Goal: Task Accomplishment & Management: Complete application form

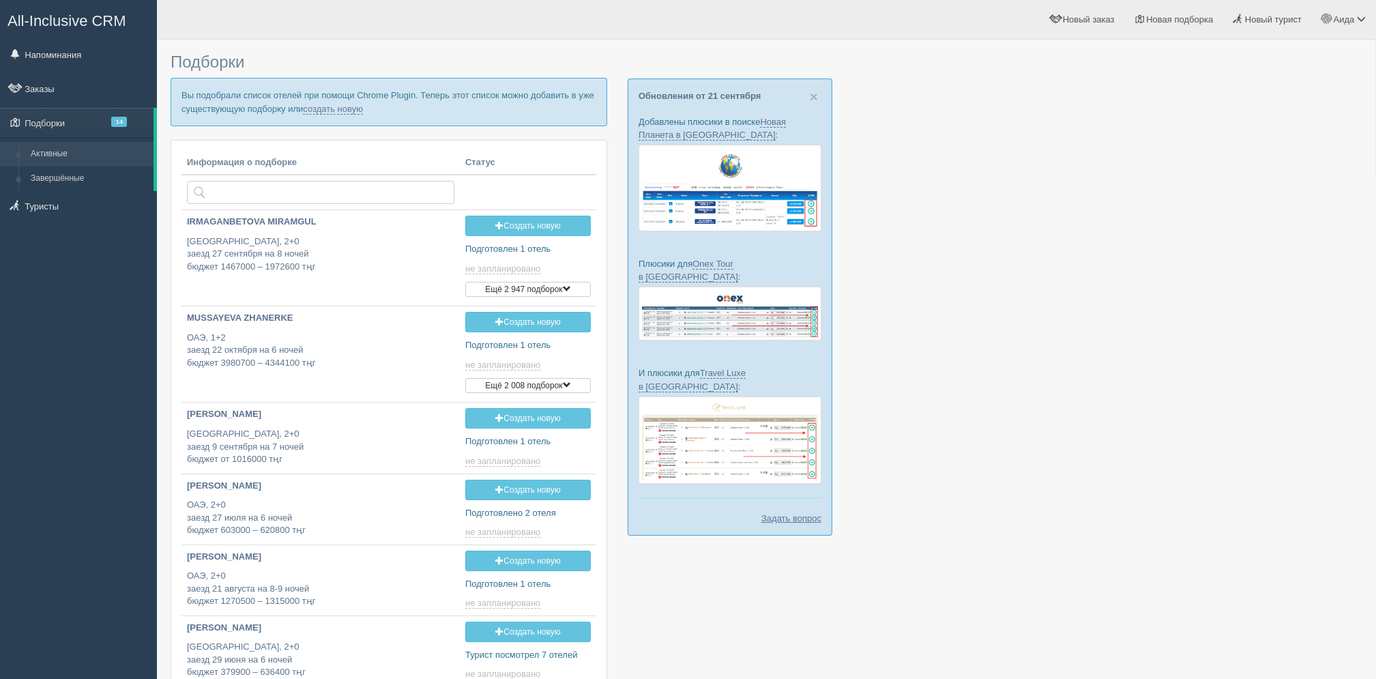
type input "[DATE] 18:20"
click at [353, 112] on link "создать новую" at bounding box center [333, 109] width 60 height 11
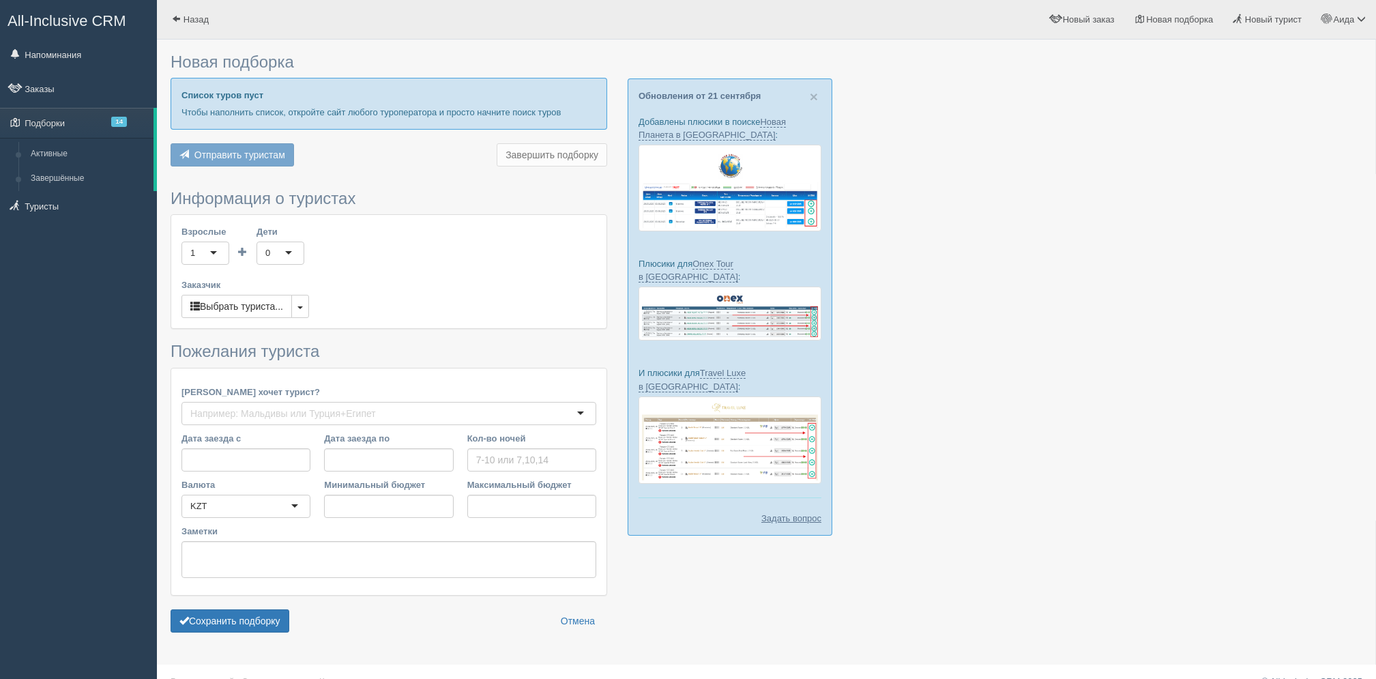
type input "7"
type input "425600"
type input "908100"
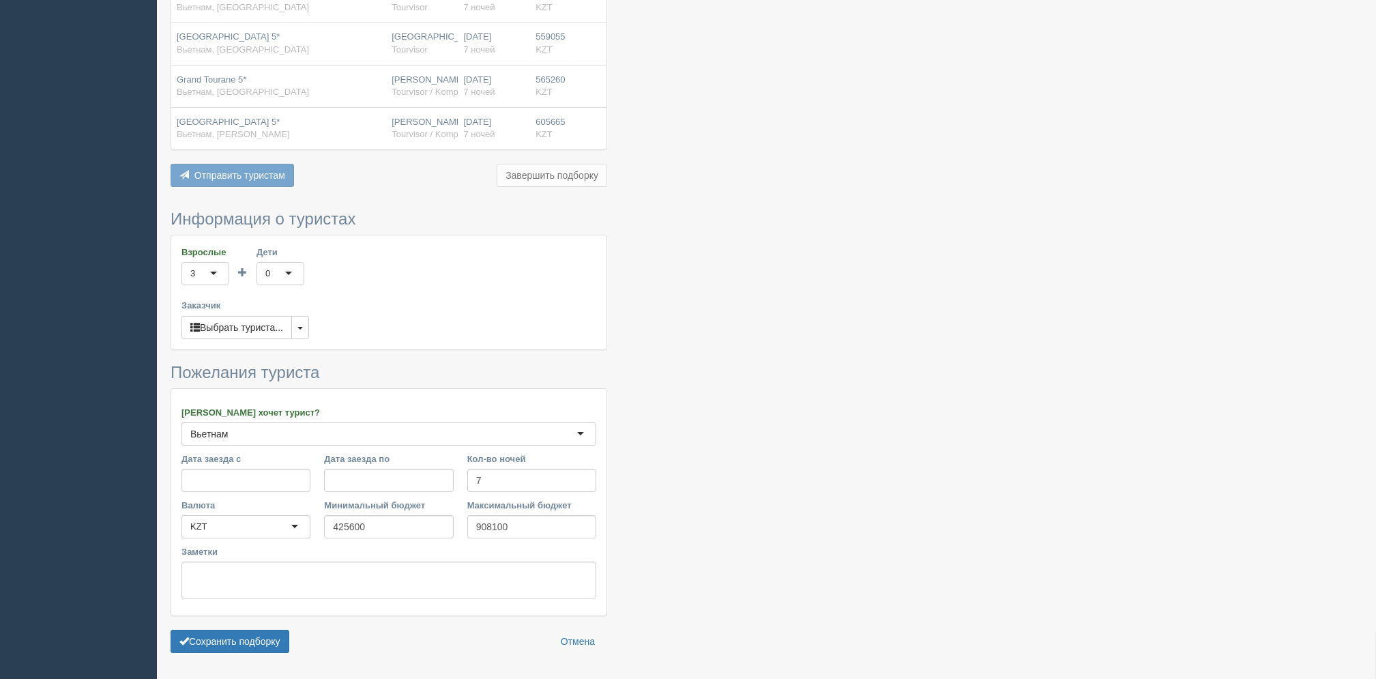
scroll to position [585, 0]
click at [279, 627] on button "Сохранить подборку" at bounding box center [230, 638] width 119 height 23
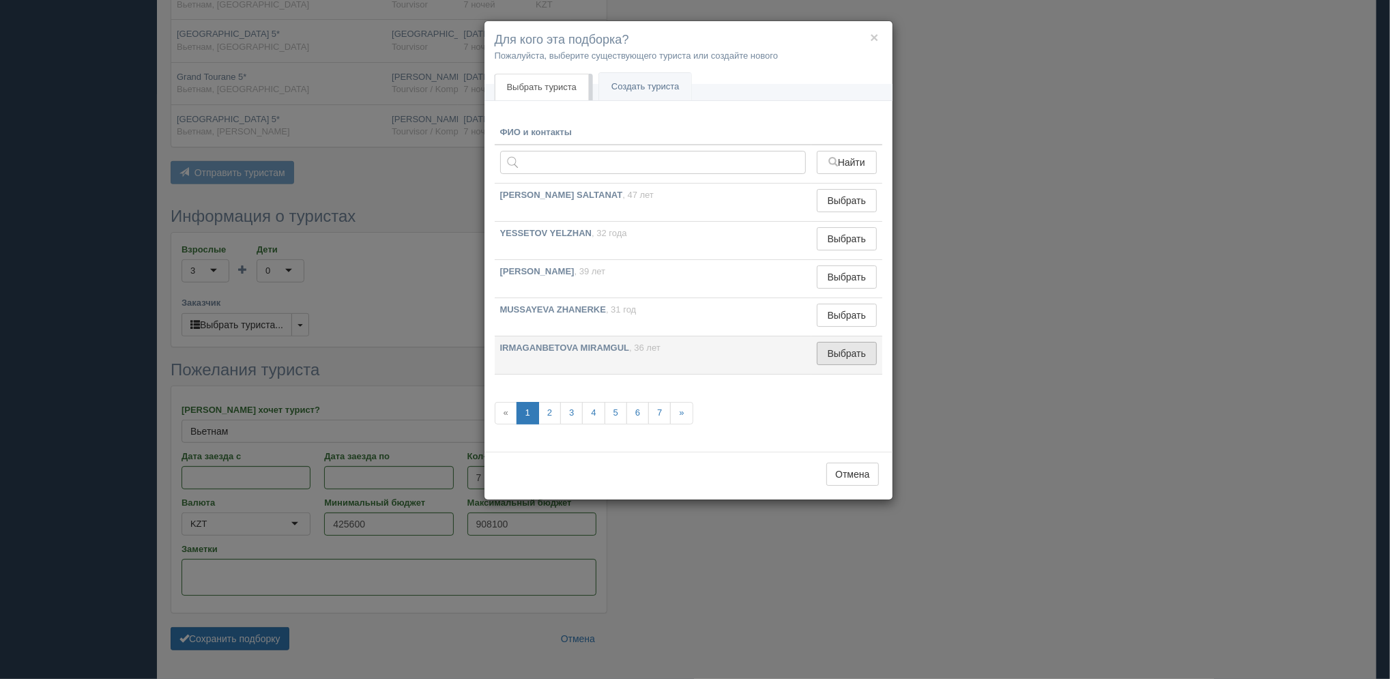
click at [834, 358] on button "Выбрать" at bounding box center [846, 353] width 59 height 23
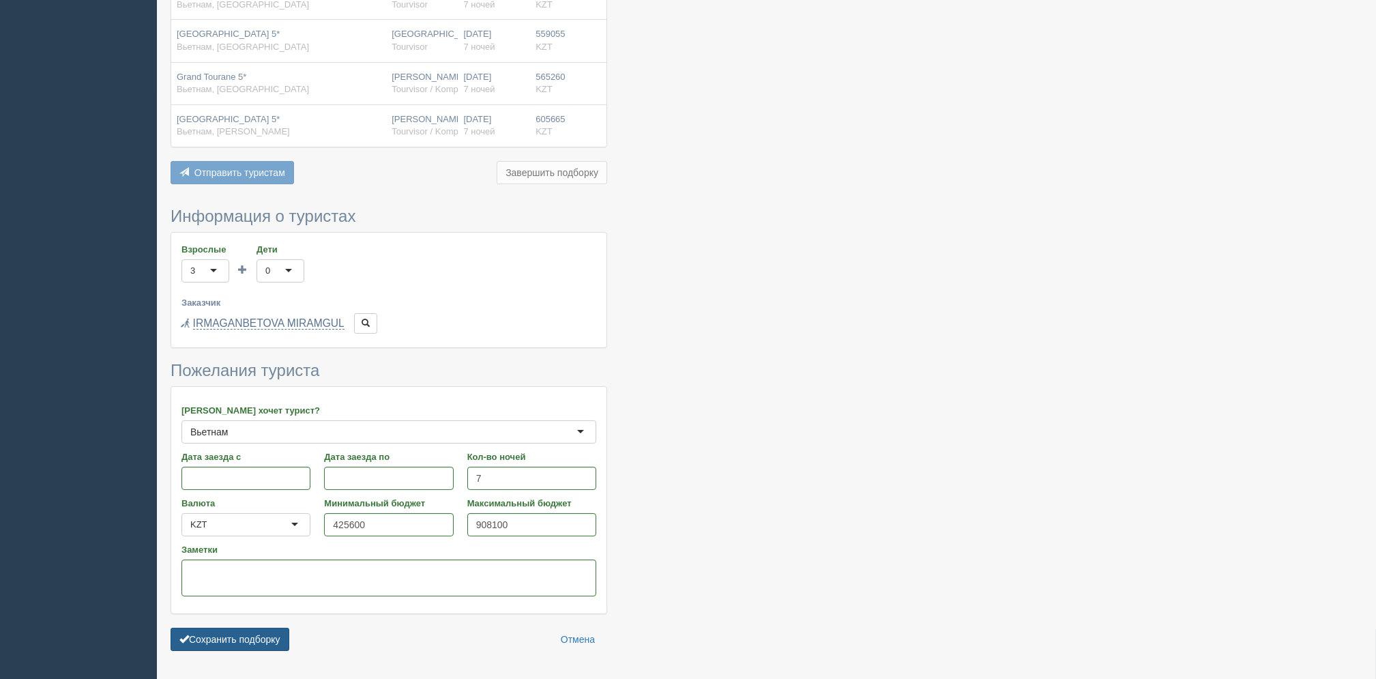
click at [263, 628] on button "Сохранить подборку" at bounding box center [230, 639] width 119 height 23
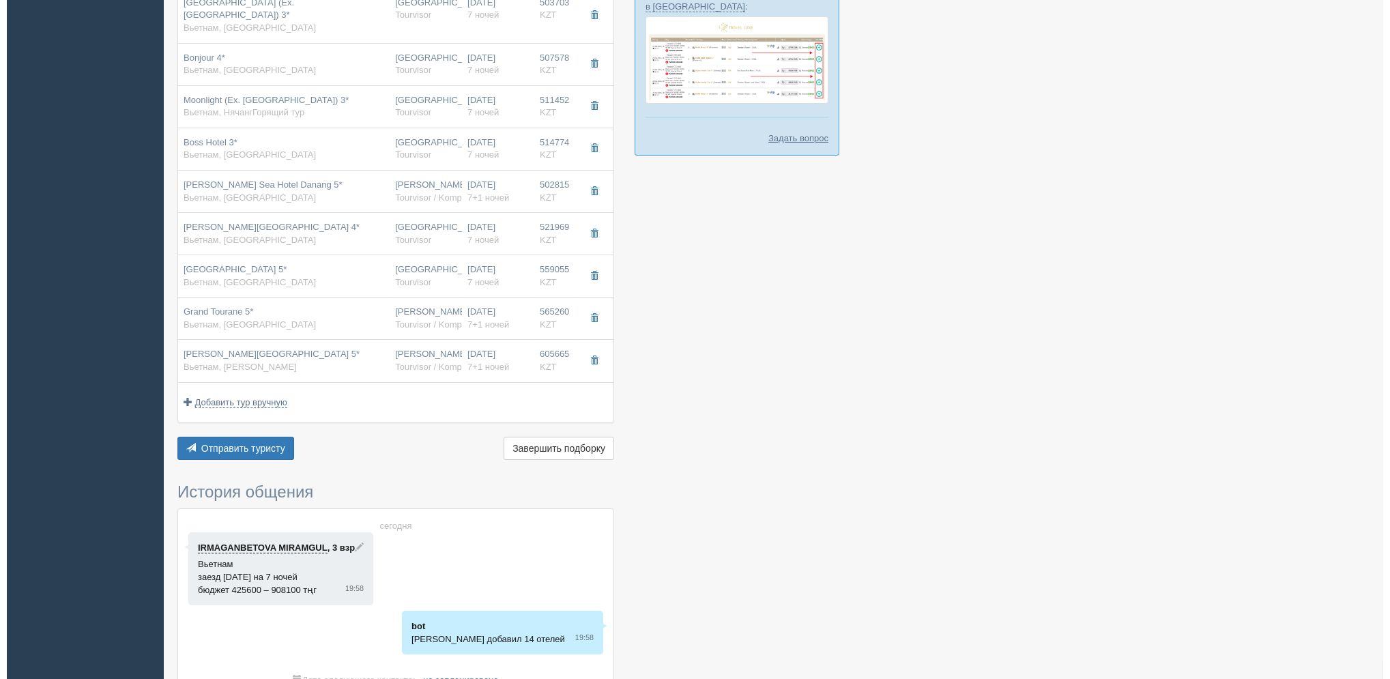
scroll to position [381, 0]
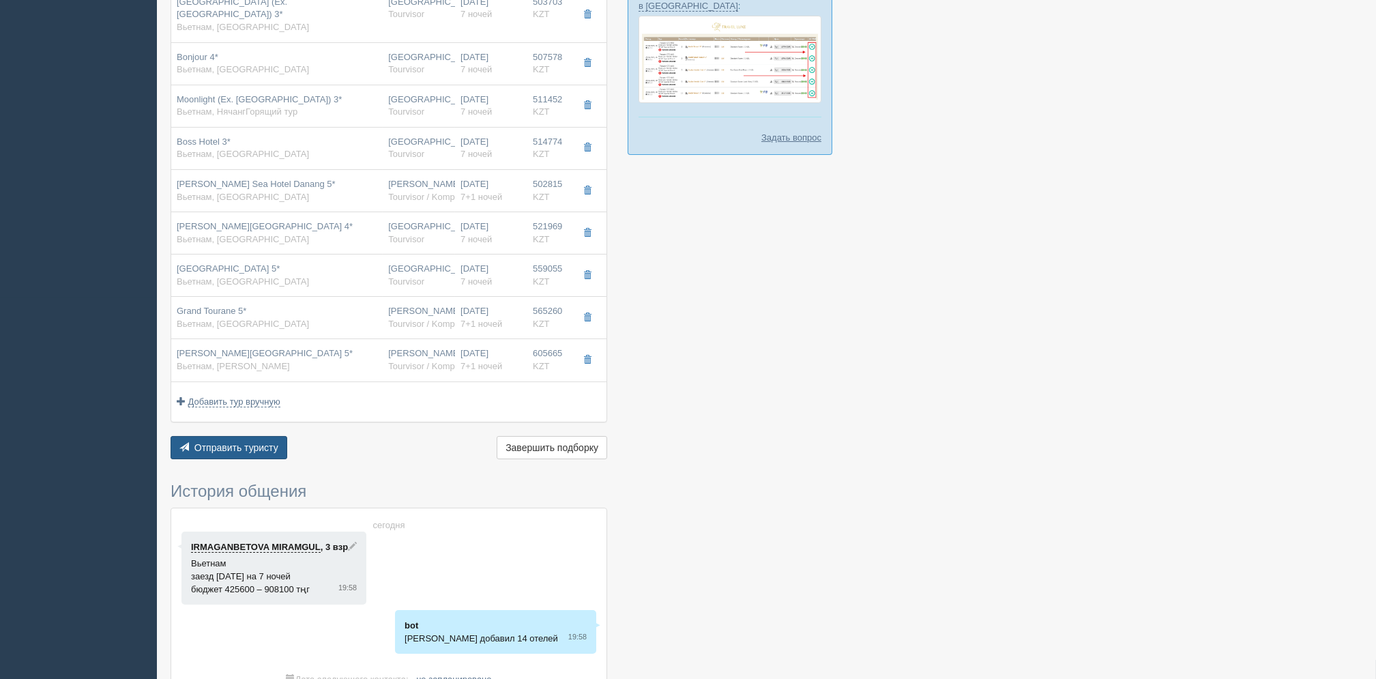
click at [267, 442] on button "Отправить туристу Отправить" at bounding box center [229, 447] width 117 height 23
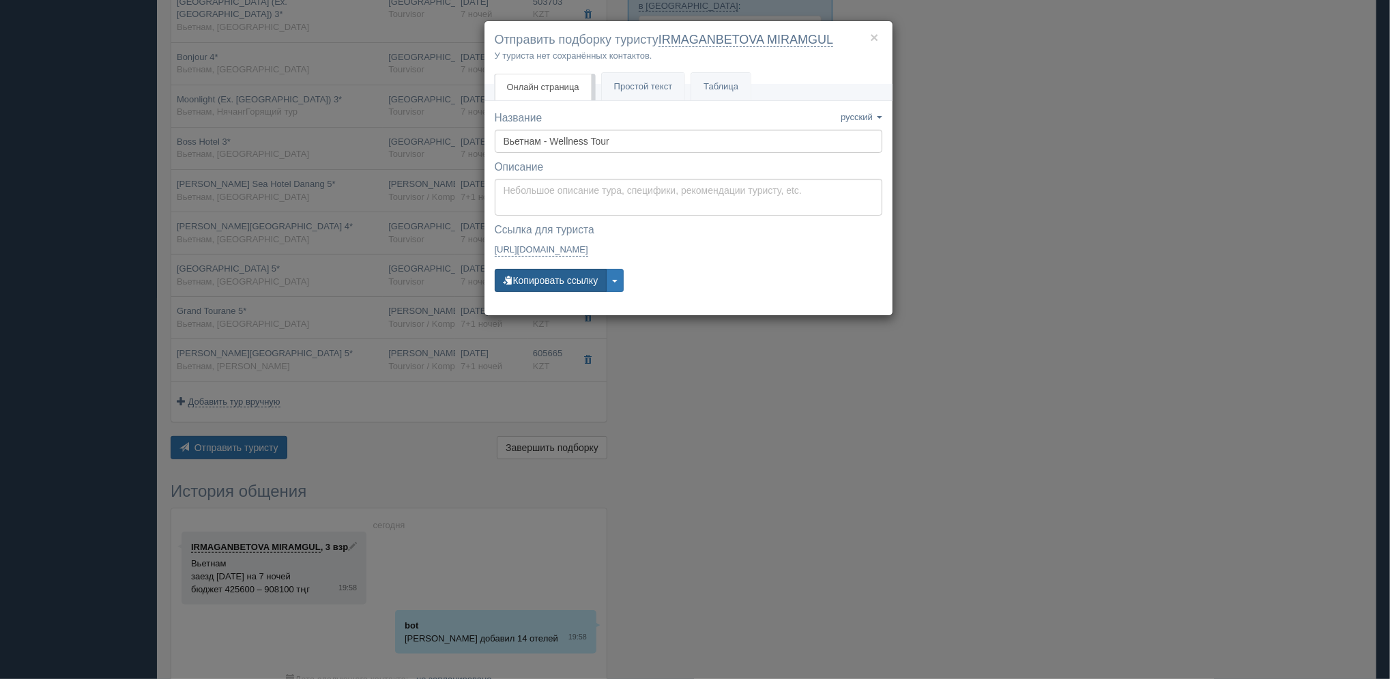
click at [574, 280] on button "Копировать ссылку" at bounding box center [551, 280] width 113 height 23
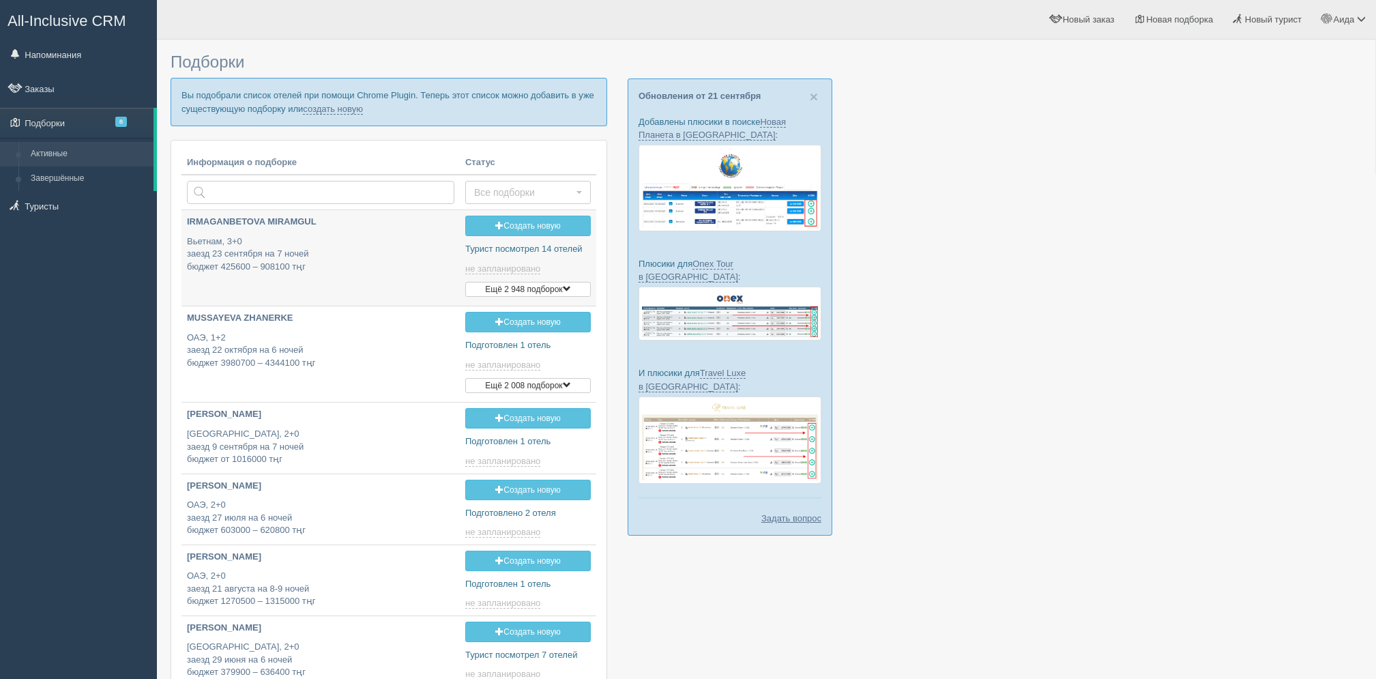
type input "2025-09-23 19:55"
click at [310, 108] on link "создать новую" at bounding box center [333, 109] width 60 height 11
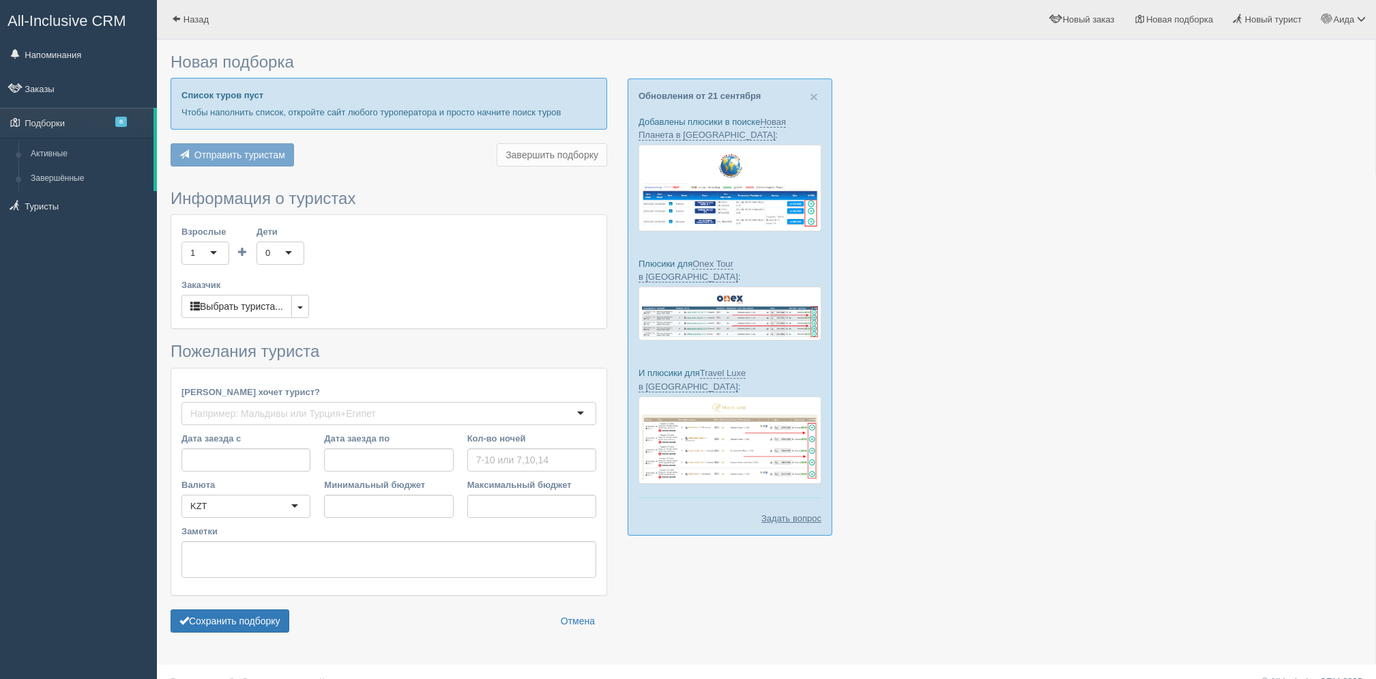
type input "7"
type input "601600"
type input "837000"
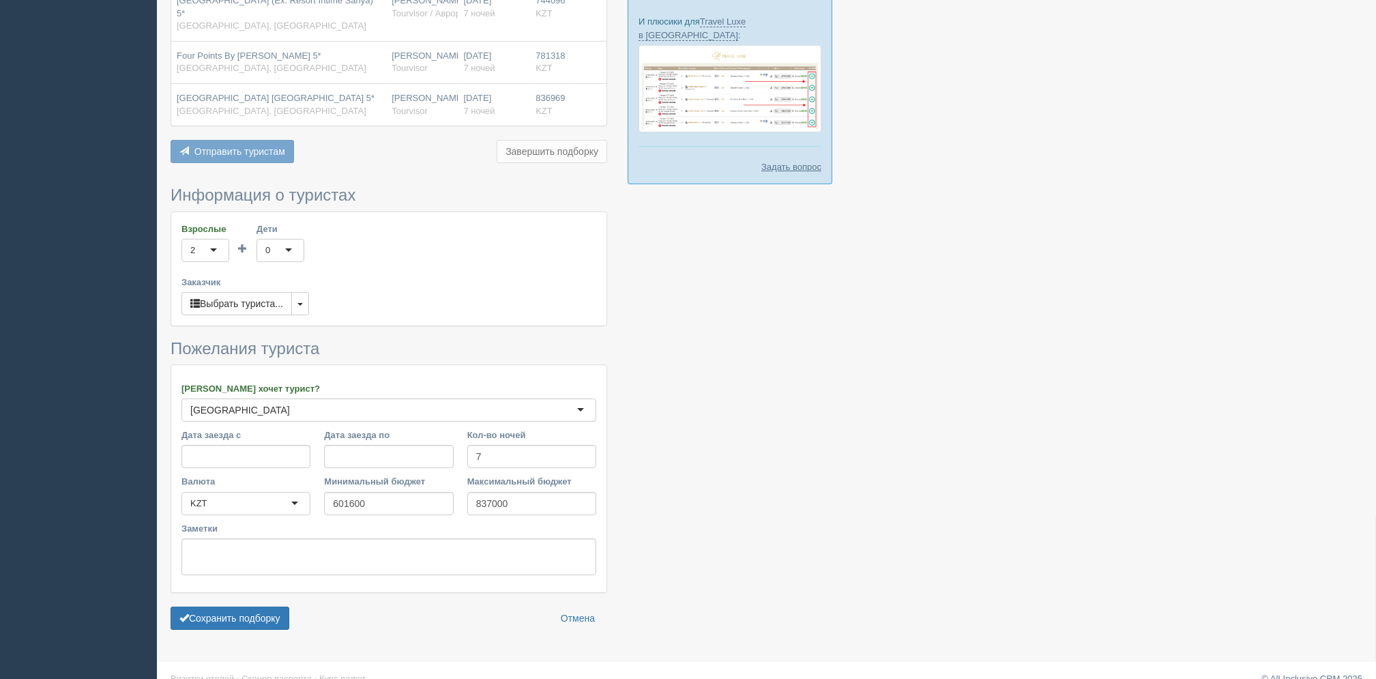
scroll to position [371, 0]
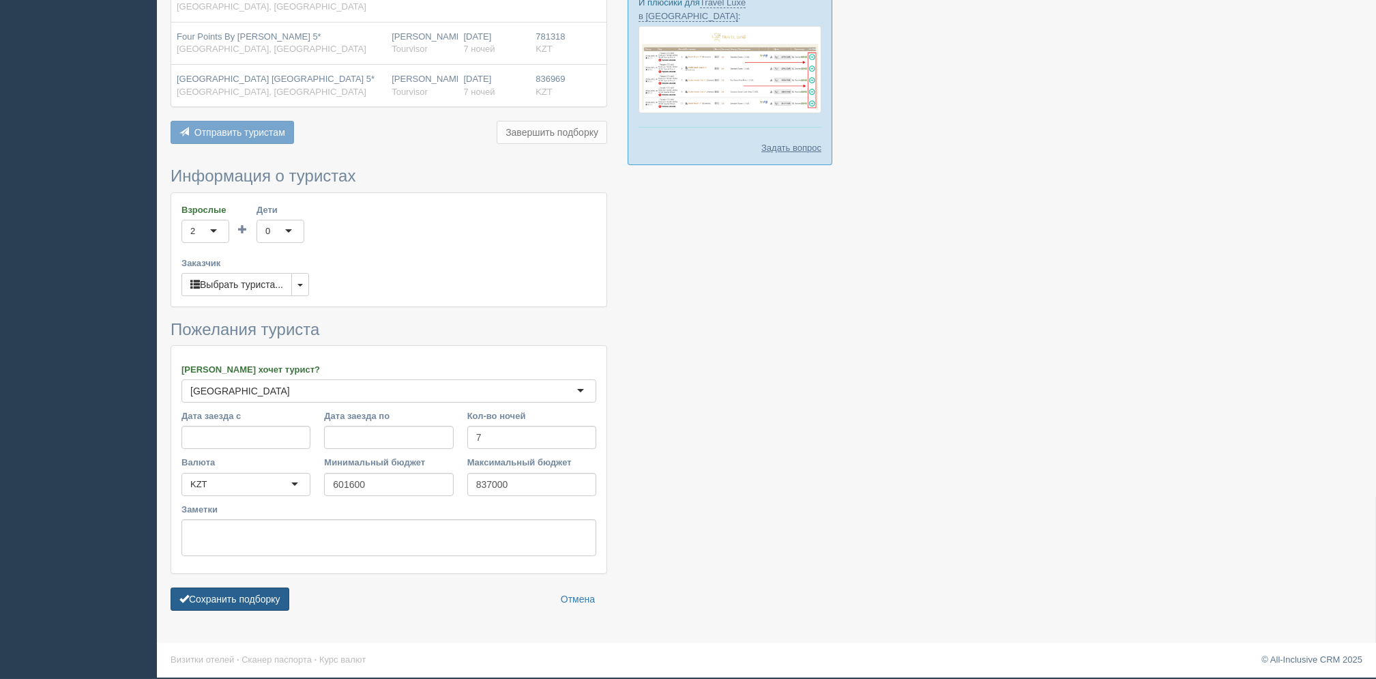
click at [229, 603] on button "Сохранить подборку" at bounding box center [230, 599] width 119 height 23
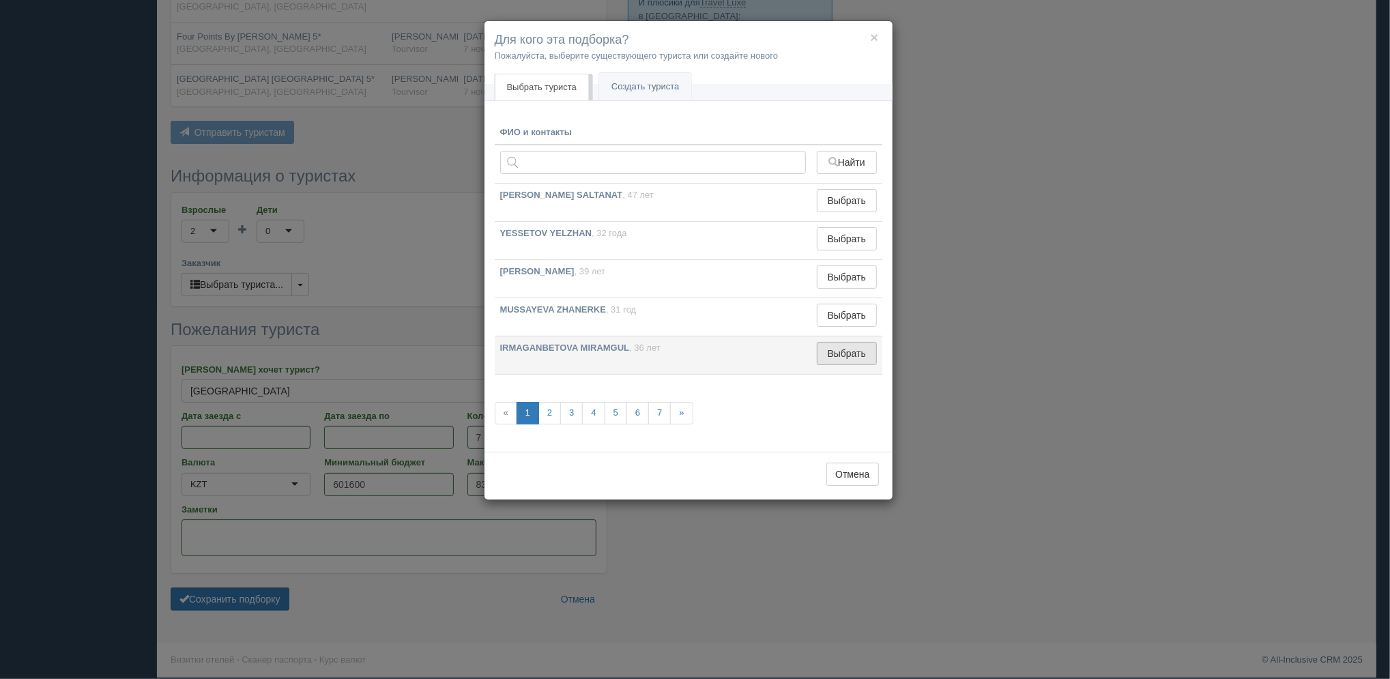
click at [845, 360] on button "Выбрать" at bounding box center [846, 353] width 59 height 23
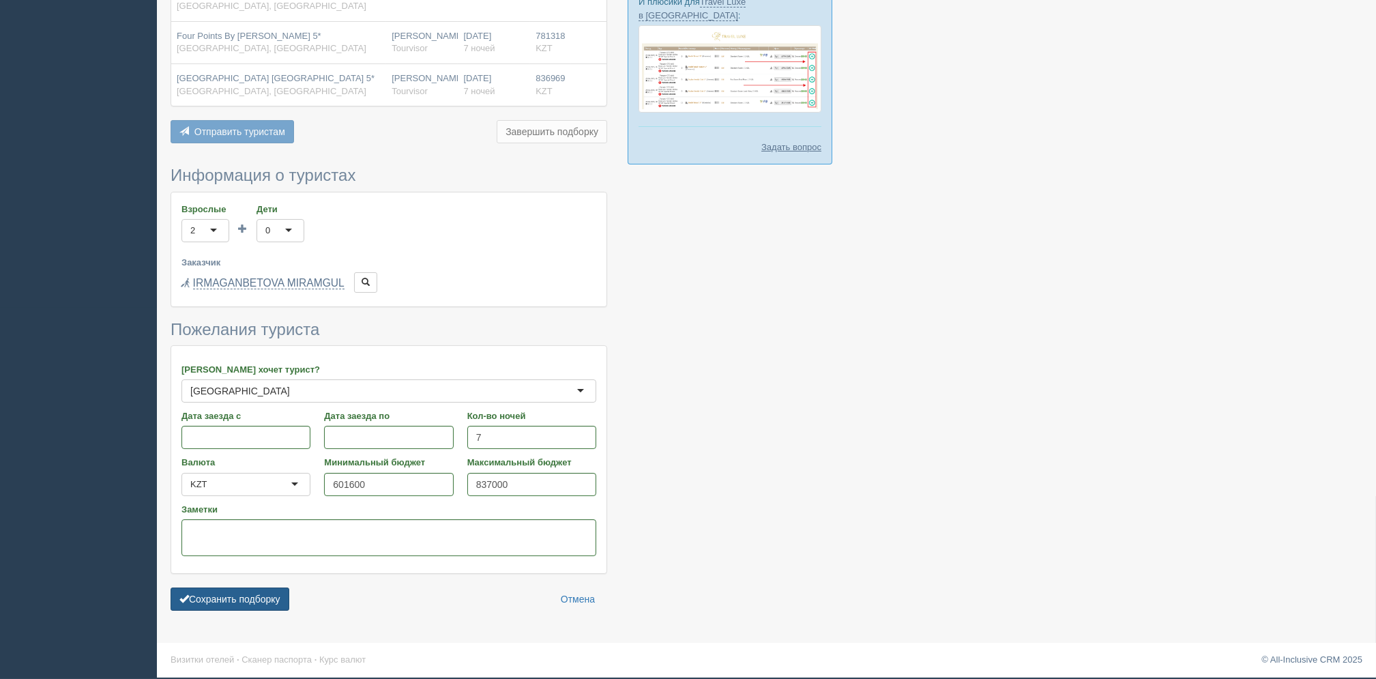
click at [286, 598] on button "Сохранить подборку" at bounding box center [230, 599] width 119 height 23
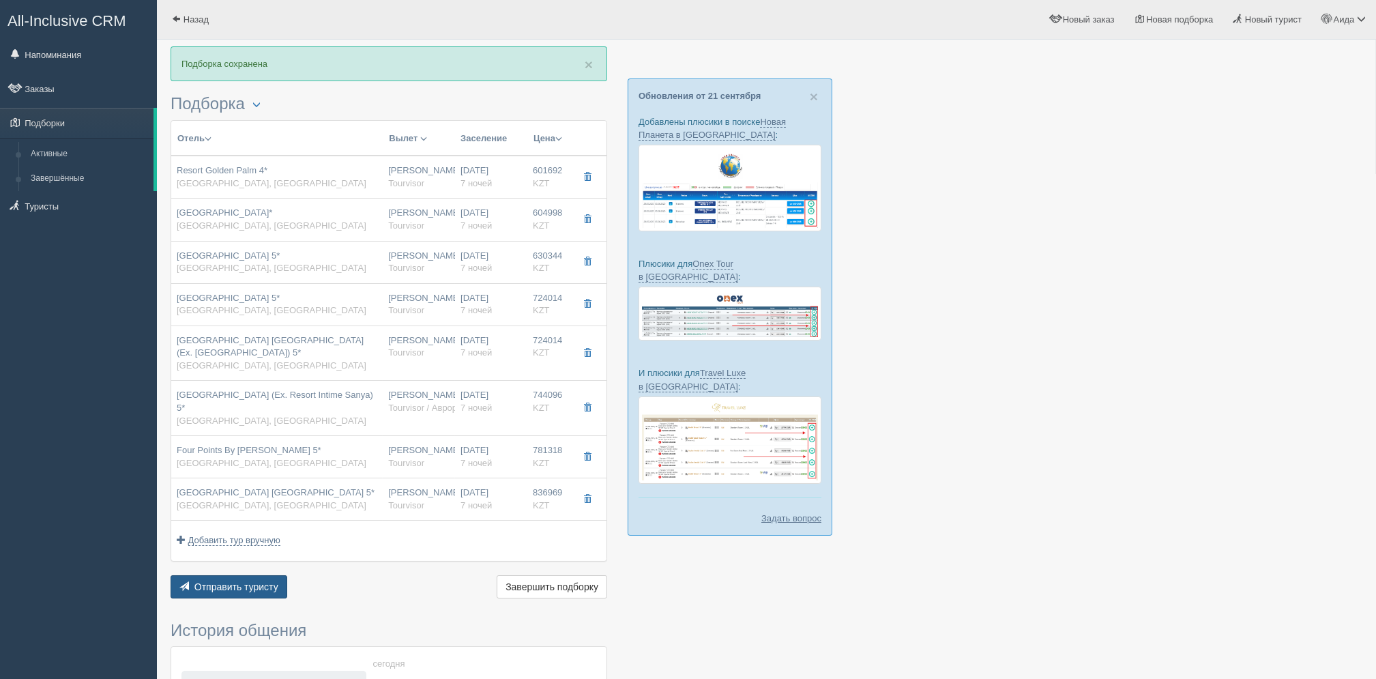
click at [243, 593] on button "Отправить туристу Отправить" at bounding box center [229, 586] width 117 height 23
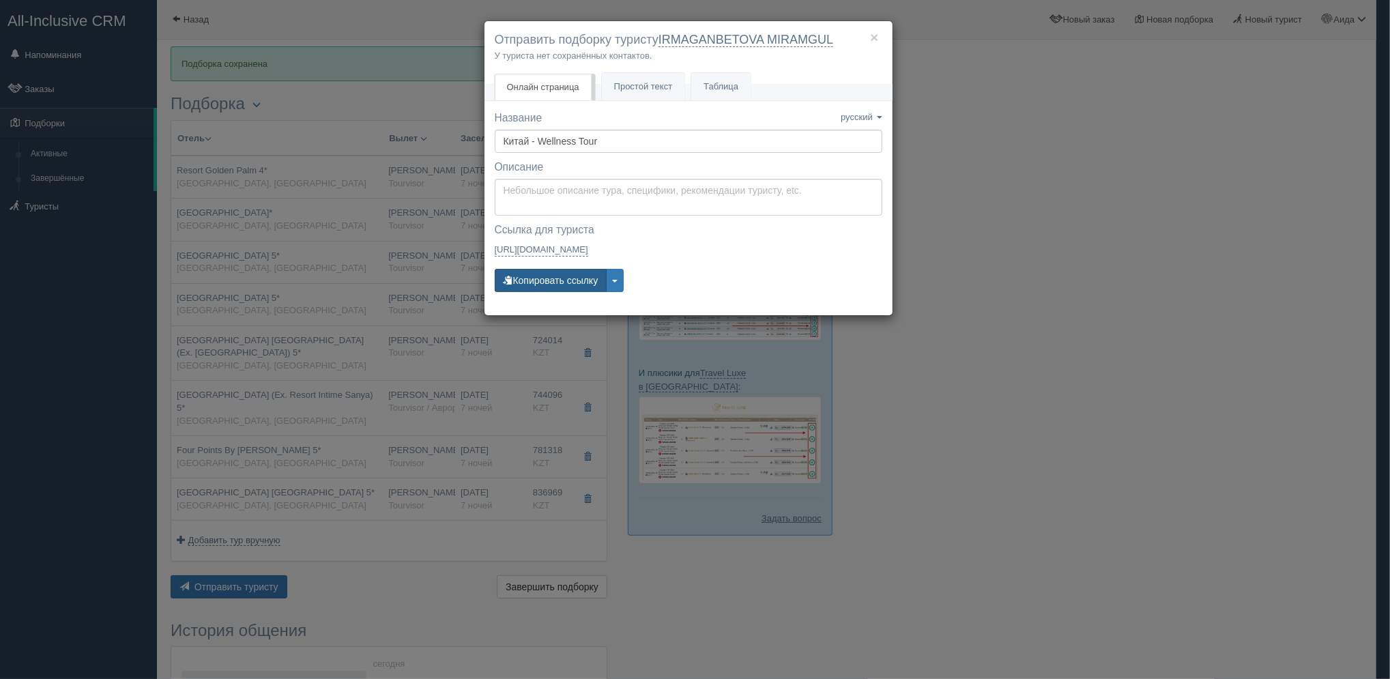
click at [536, 278] on button "Копировать ссылку" at bounding box center [551, 280] width 113 height 23
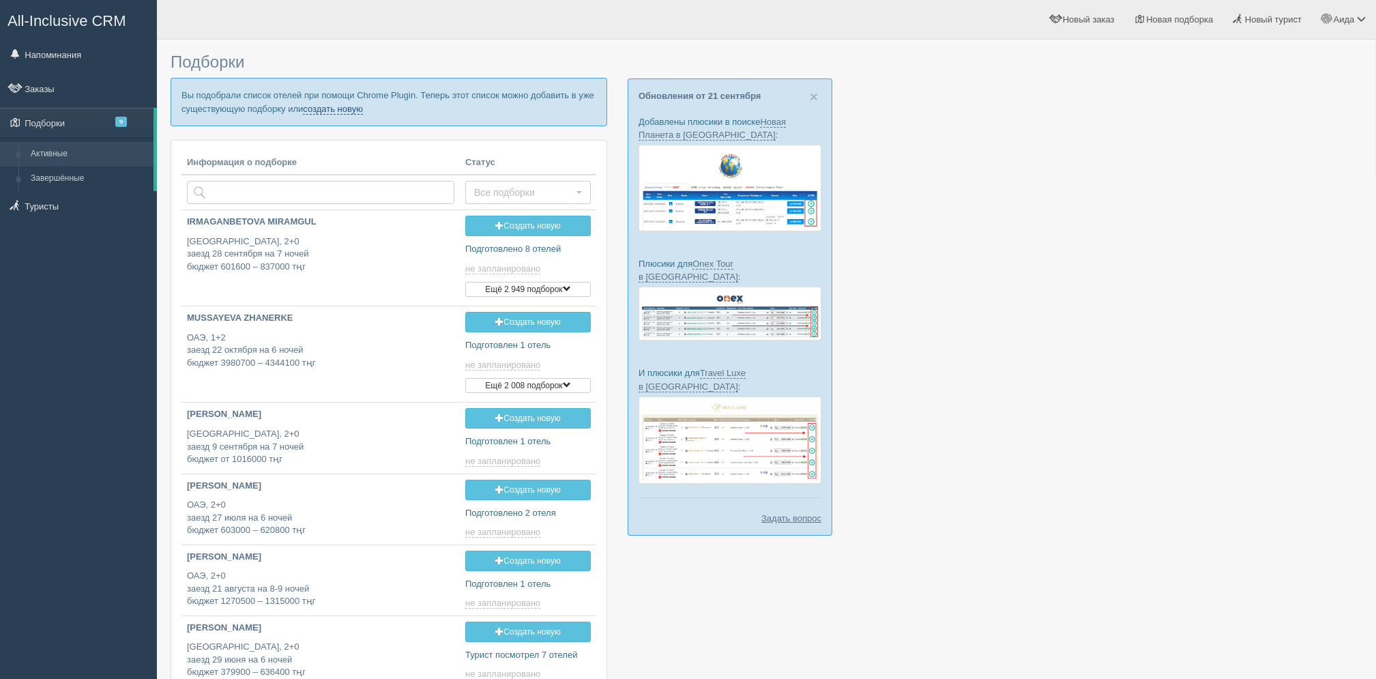
click at [339, 104] on link "создать новую" at bounding box center [333, 109] width 60 height 11
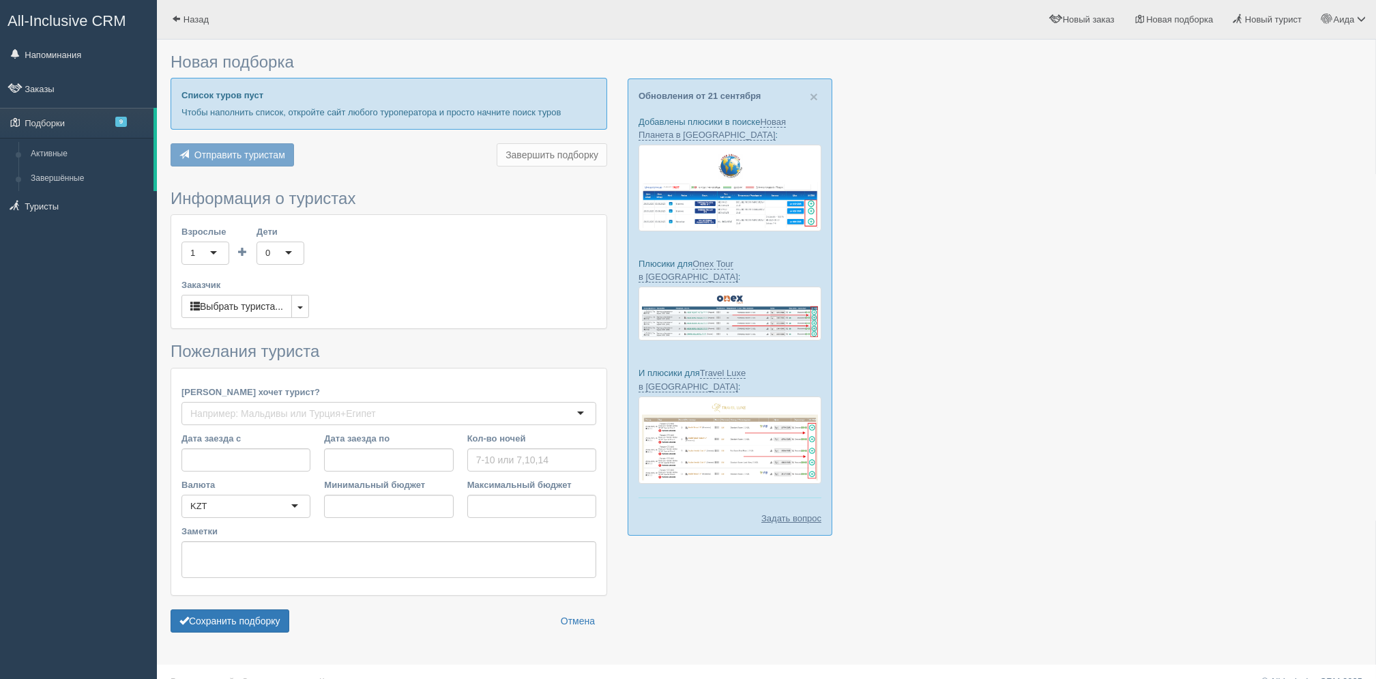
type input "7"
type input "822500"
type input "1132300"
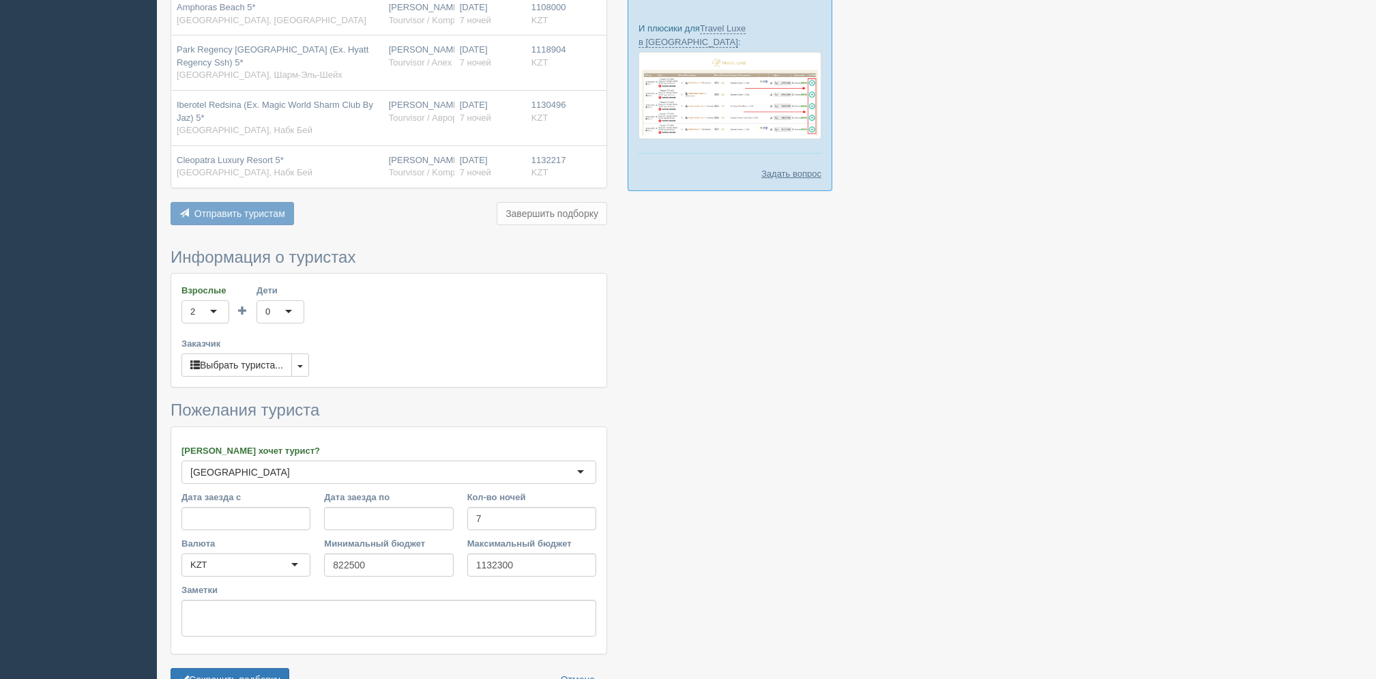
scroll to position [426, 0]
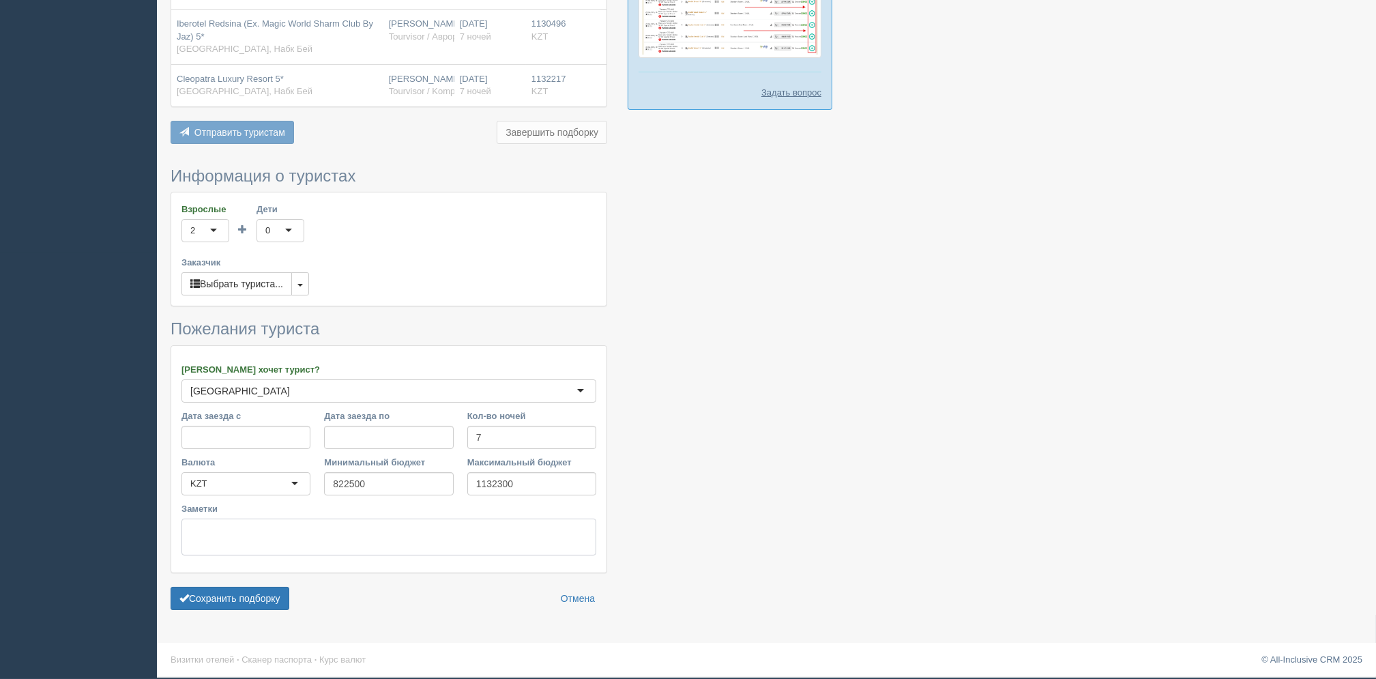
click at [594, 523] on textarea "Заметки" at bounding box center [389, 537] width 415 height 37
click at [259, 605] on button "Сохранить подборку" at bounding box center [230, 598] width 119 height 23
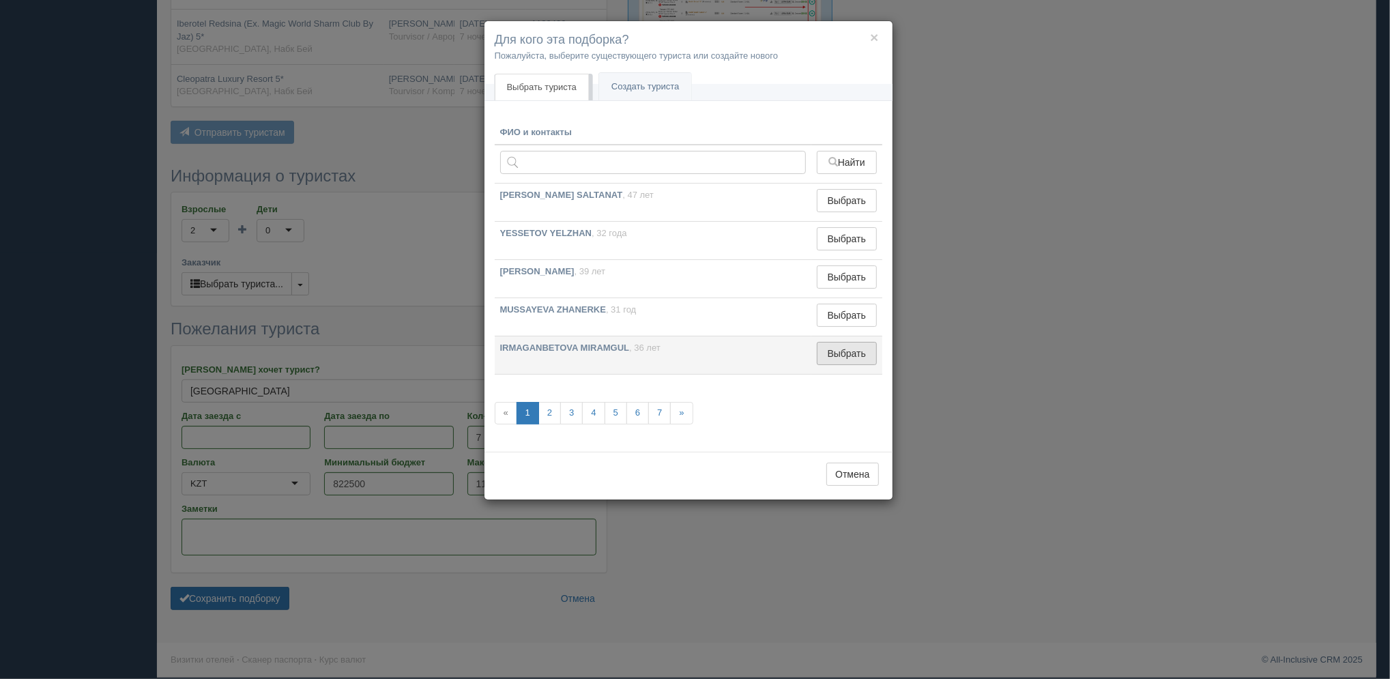
click at [828, 357] on button "Выбрать" at bounding box center [846, 353] width 59 height 23
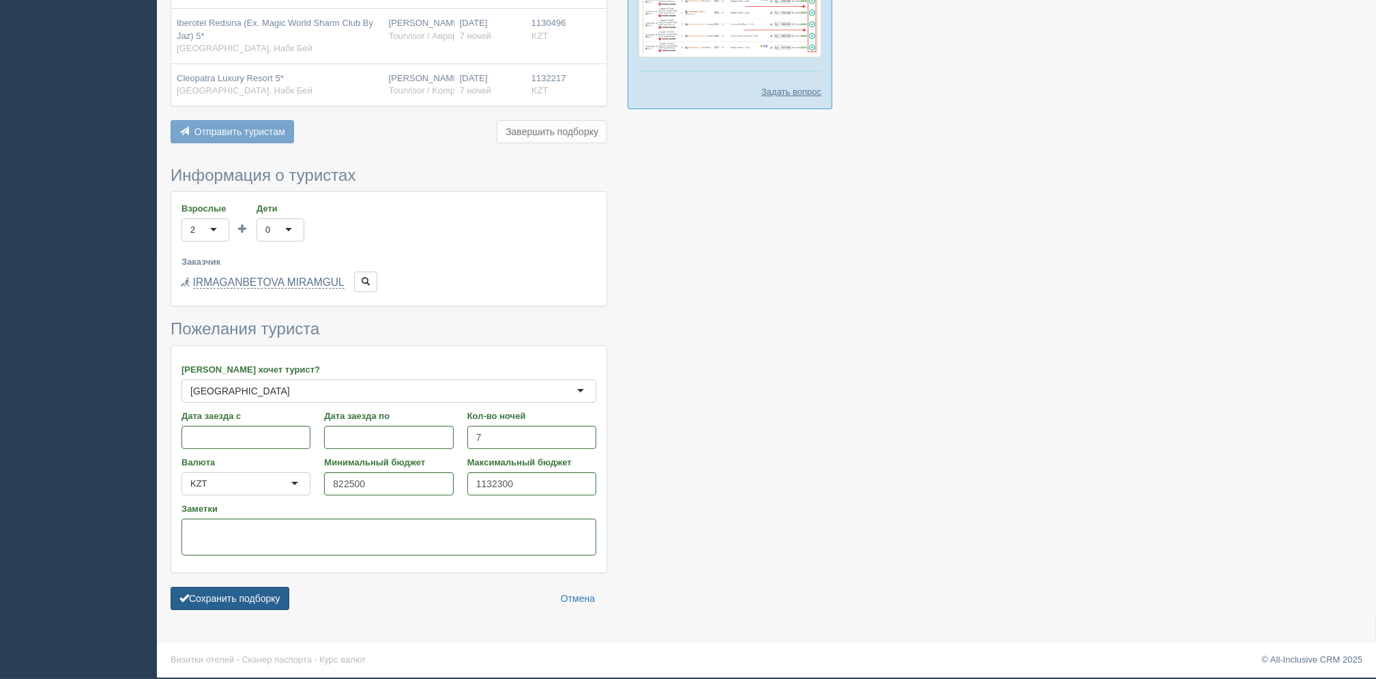
click at [281, 597] on button "Сохранить подборку" at bounding box center [230, 598] width 119 height 23
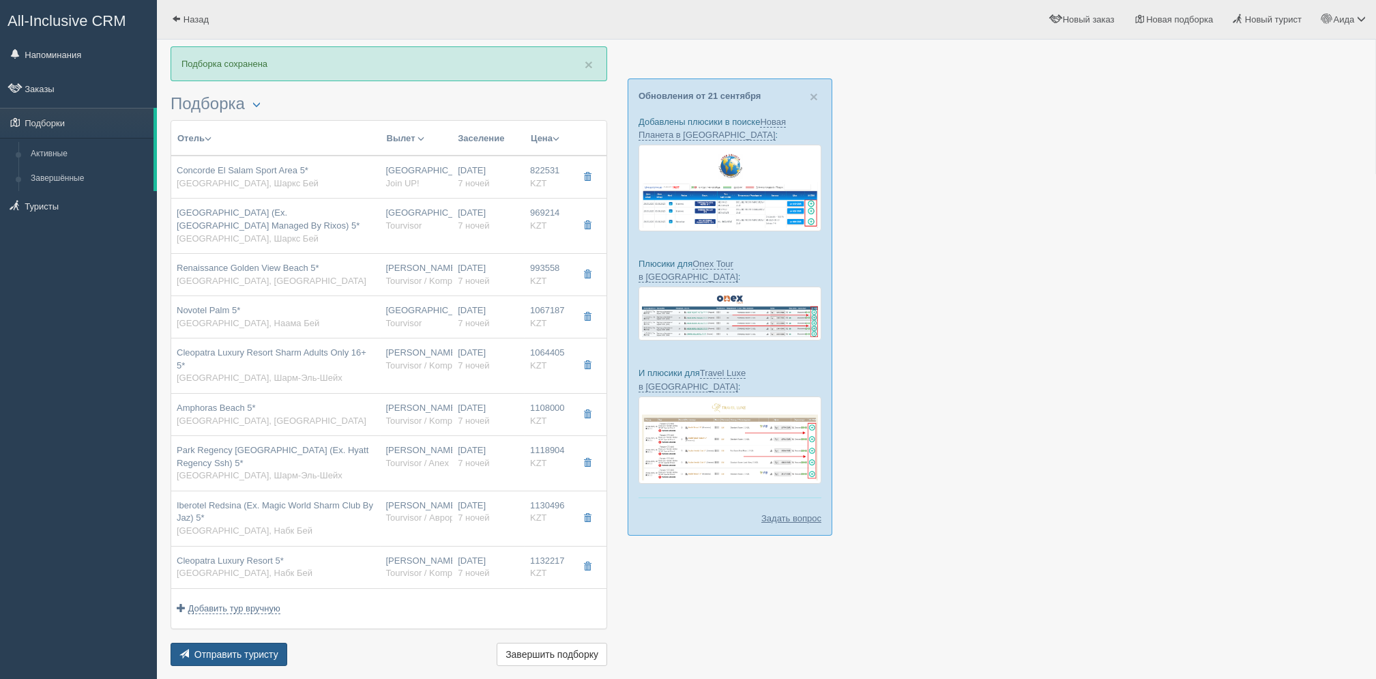
click at [270, 649] on span "Отправить туристу" at bounding box center [236, 654] width 84 height 11
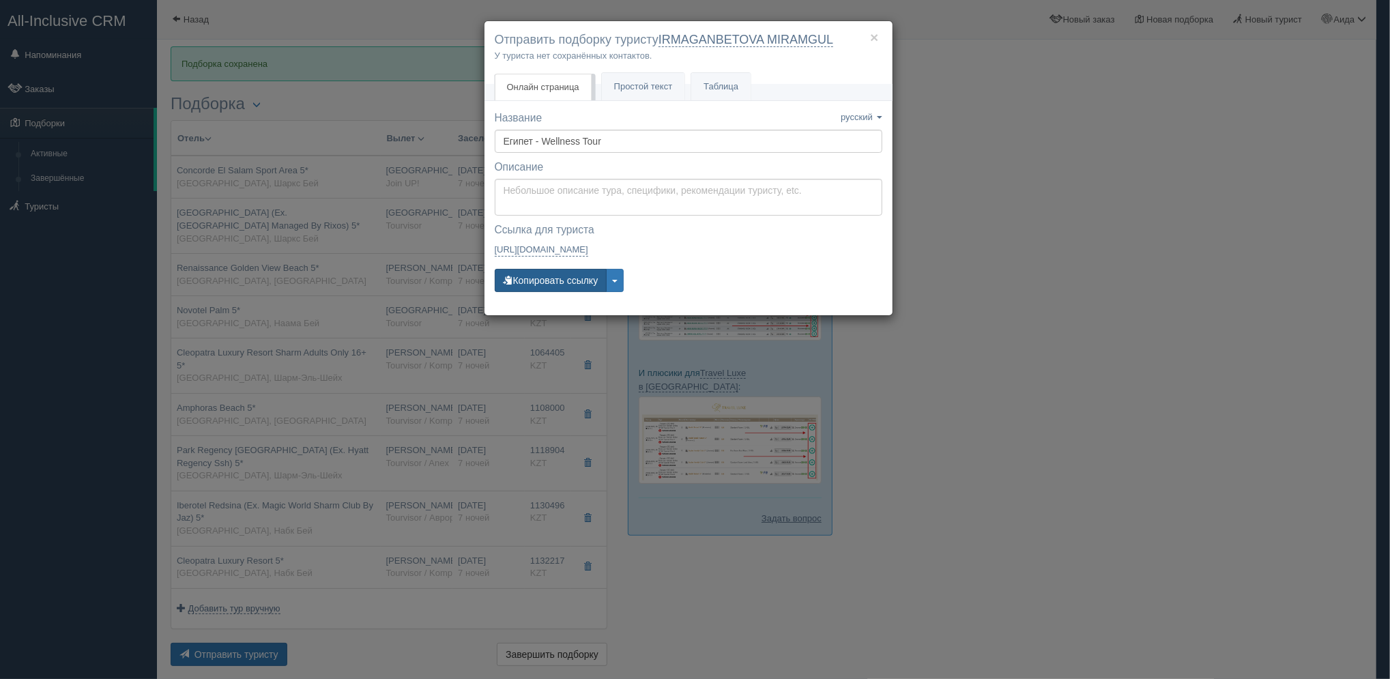
drag, startPoint x: 544, startPoint y: 291, endPoint x: 520, endPoint y: 276, distance: 28.2
click at [520, 276] on button "Копировать ссылку" at bounding box center [551, 280] width 113 height 23
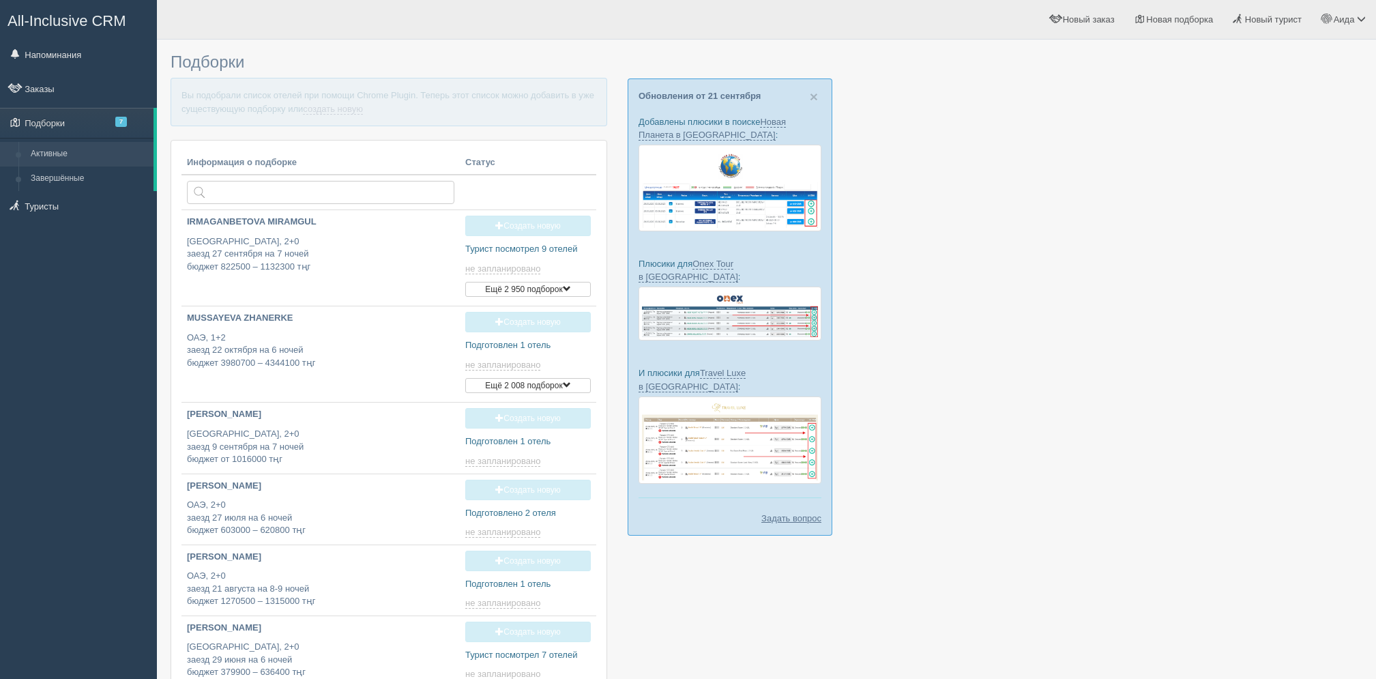
type input "[DATE] 20:00"
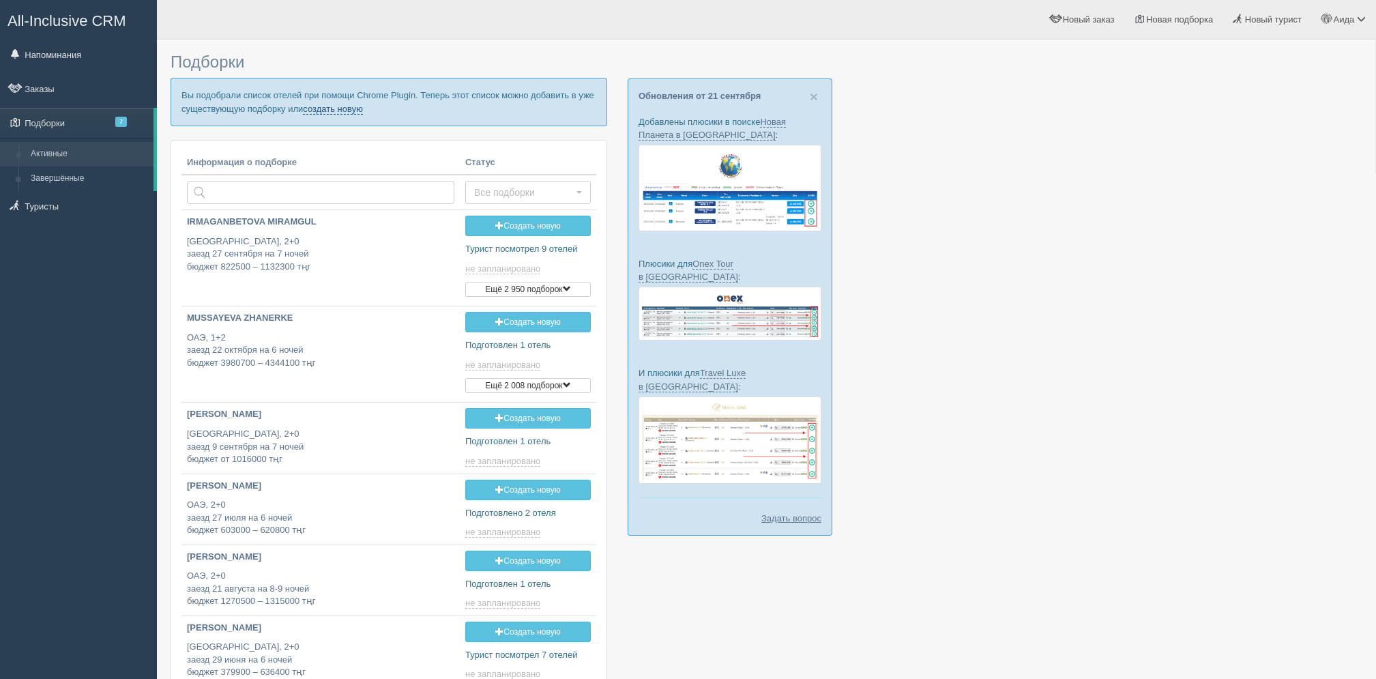
click at [317, 108] on link "создать новую" at bounding box center [333, 109] width 60 height 11
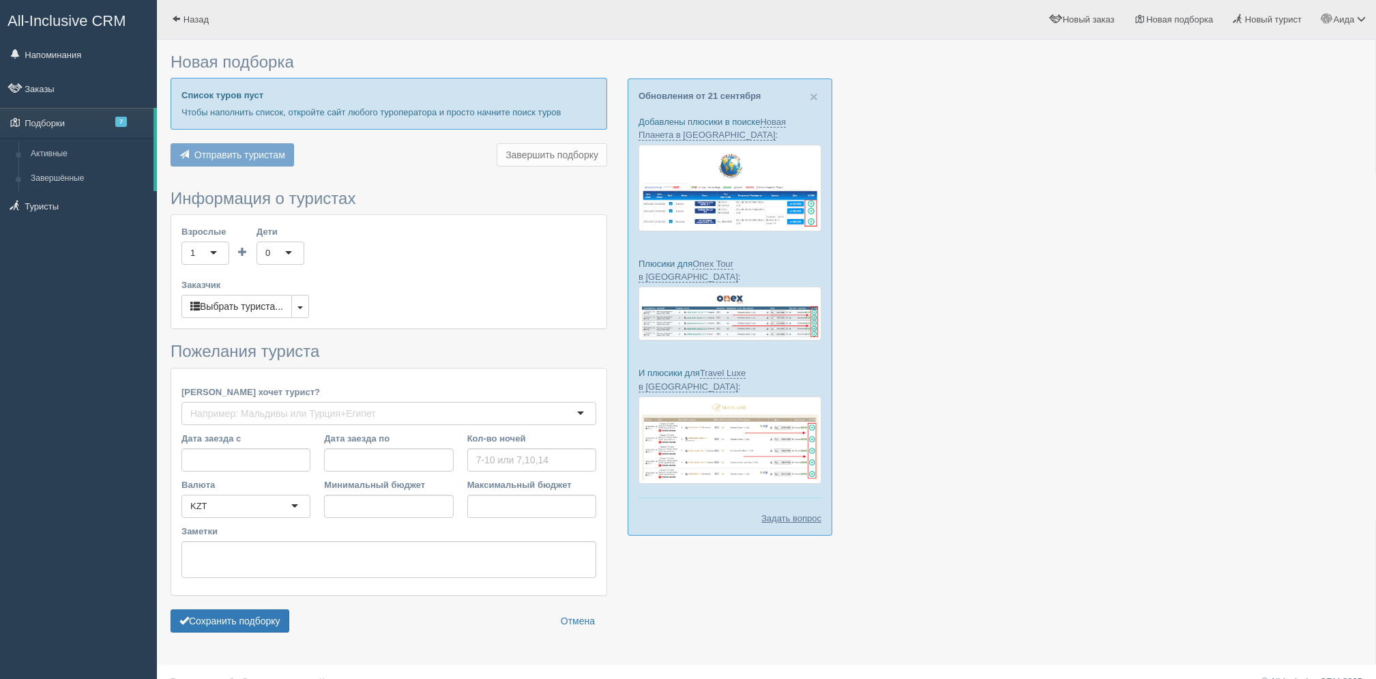
type input "4-6"
type input "559100"
type input "653400"
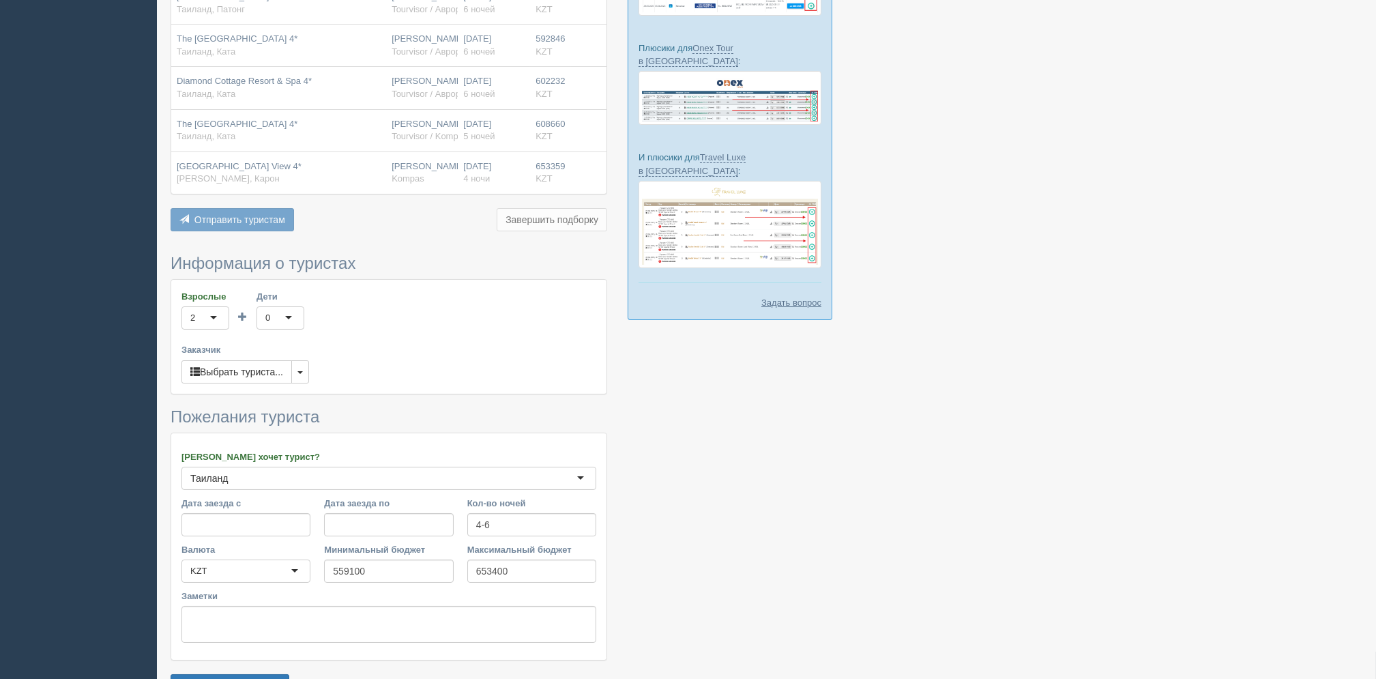
scroll to position [274, 0]
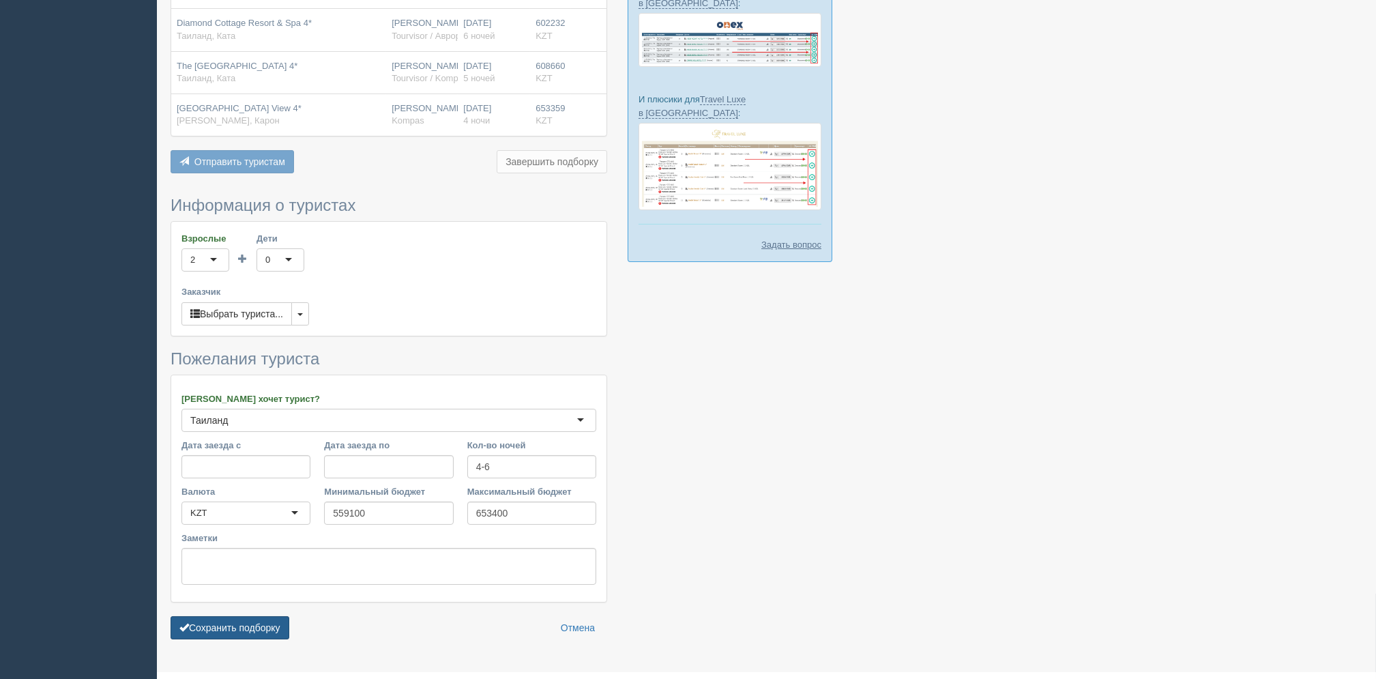
click at [267, 626] on button "Сохранить подборку" at bounding box center [230, 627] width 119 height 23
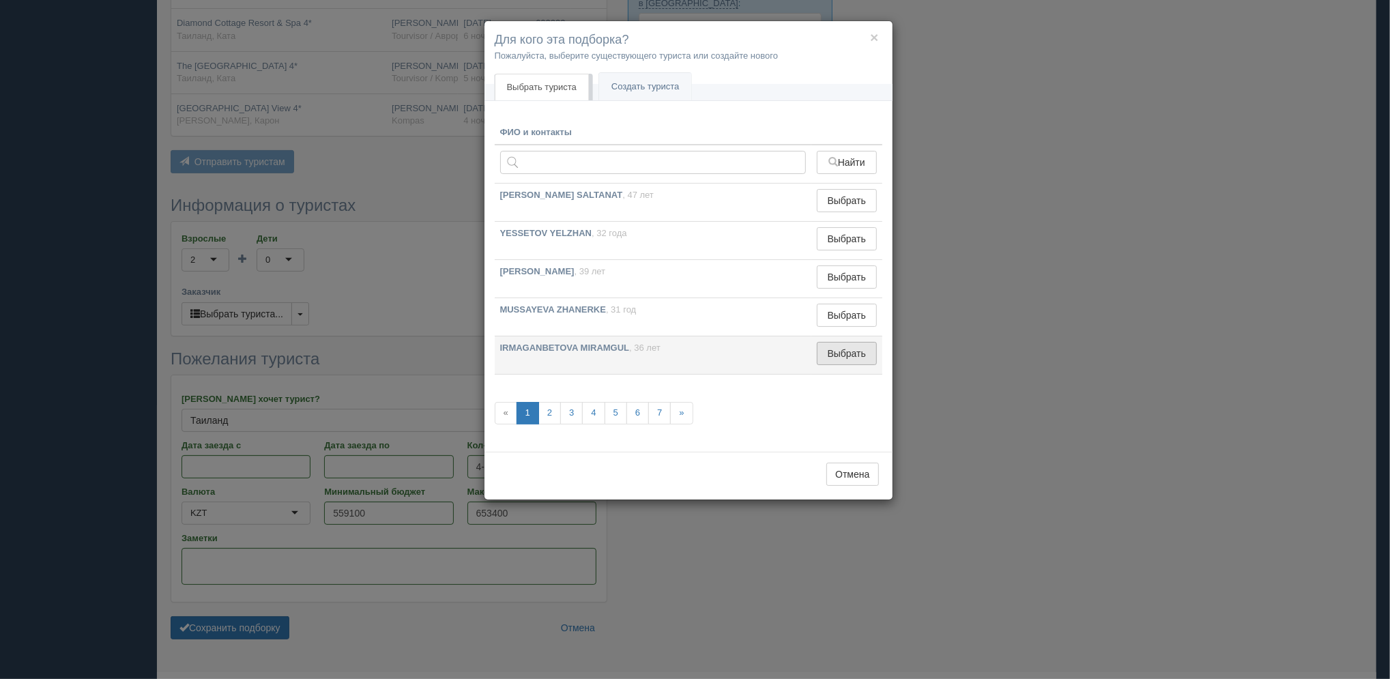
click at [846, 346] on button "Выбрать" at bounding box center [846, 353] width 59 height 23
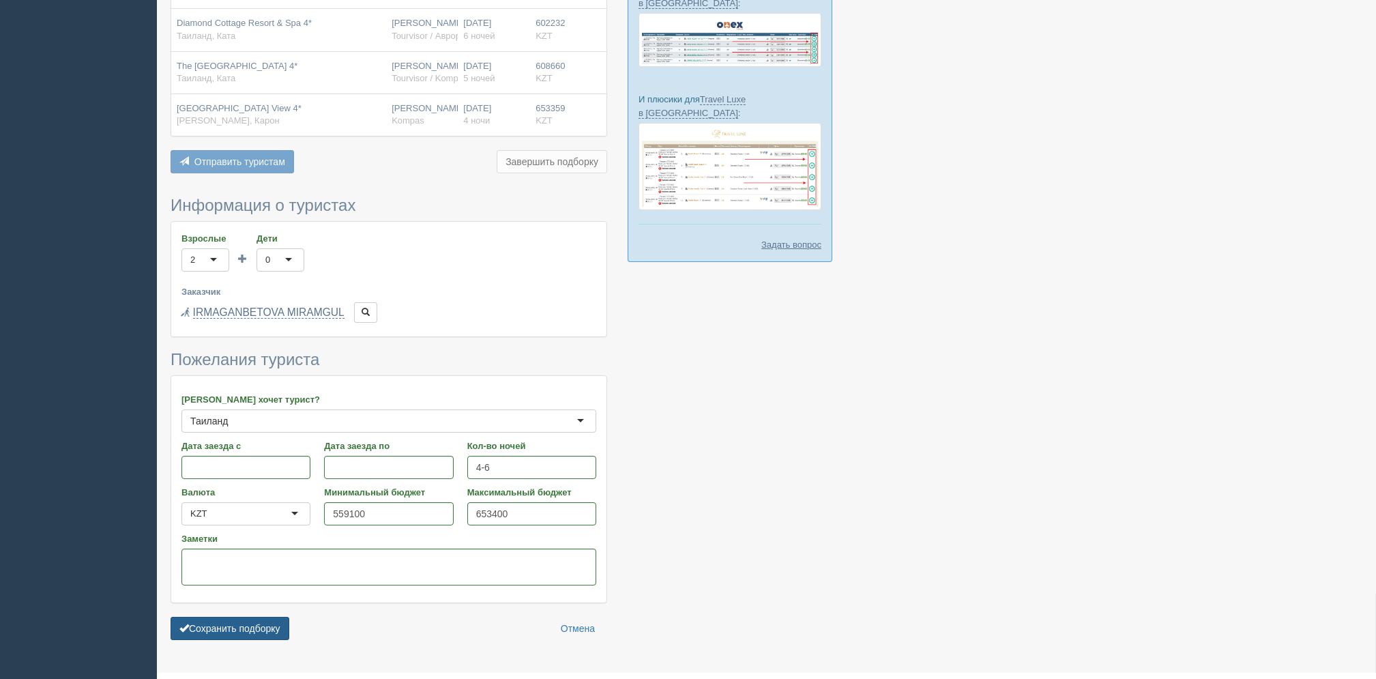
click at [249, 635] on button "Сохранить подборку" at bounding box center [230, 628] width 119 height 23
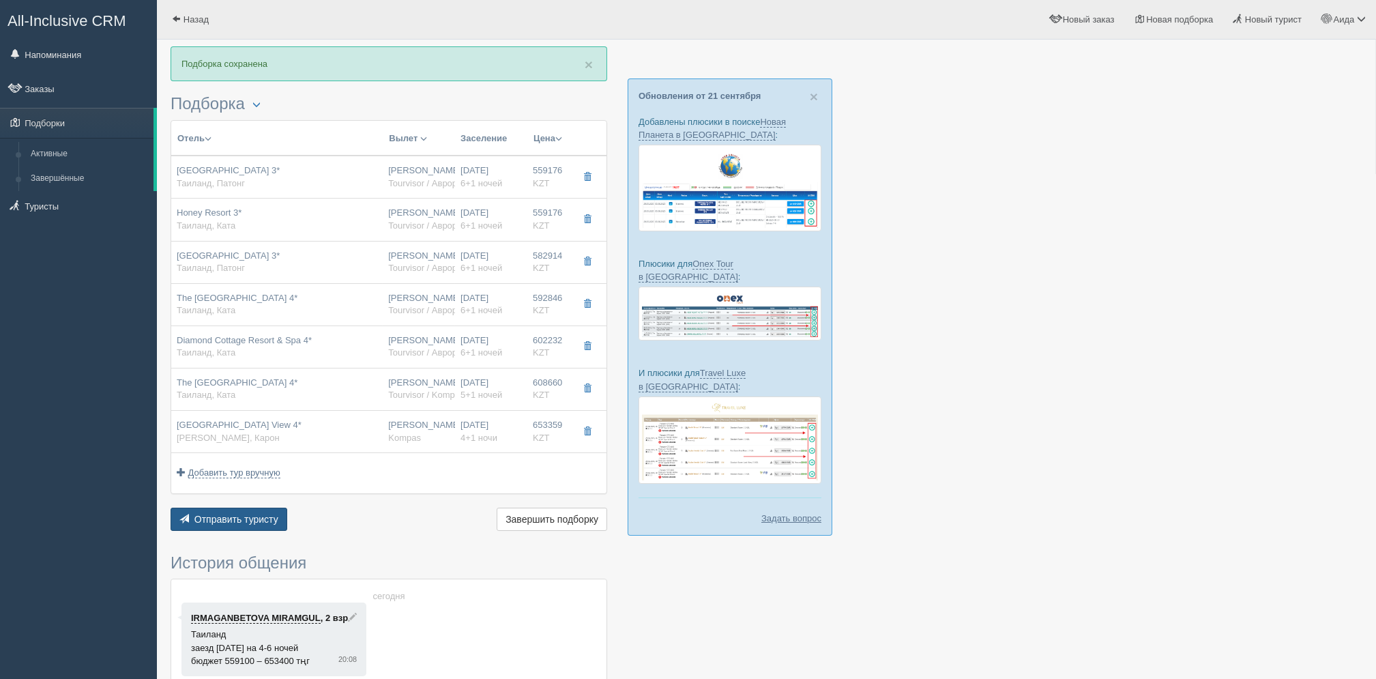
click at [281, 523] on button "Отправить туристу Отправить" at bounding box center [229, 519] width 117 height 23
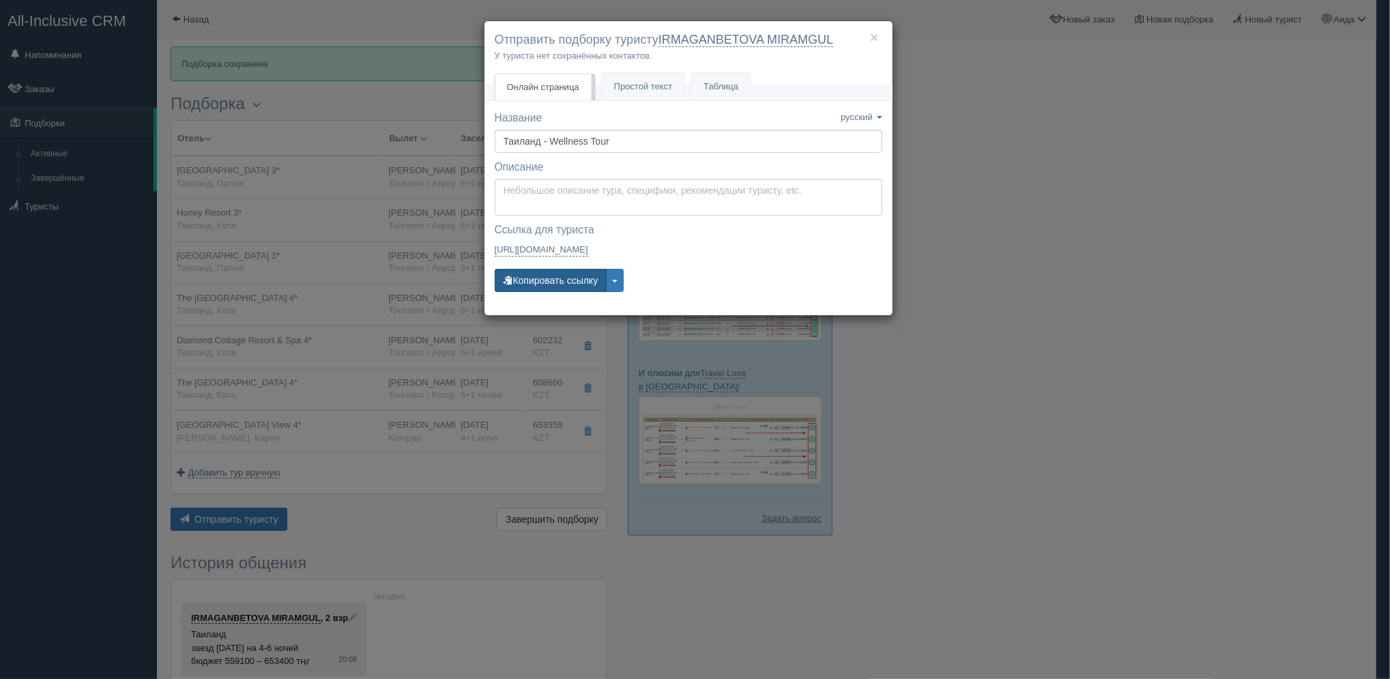
click at [561, 277] on button "Копировать ссылку" at bounding box center [551, 280] width 113 height 23
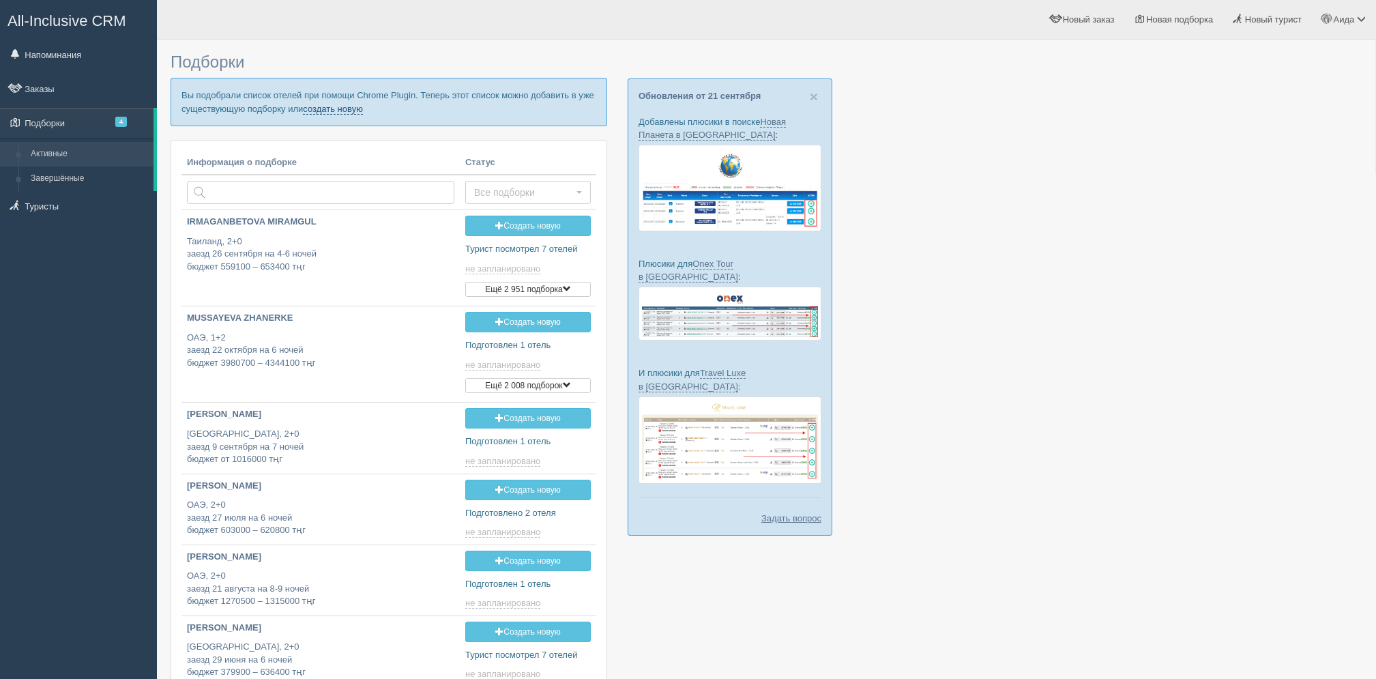
click at [352, 104] on link "создать новую" at bounding box center [333, 109] width 60 height 11
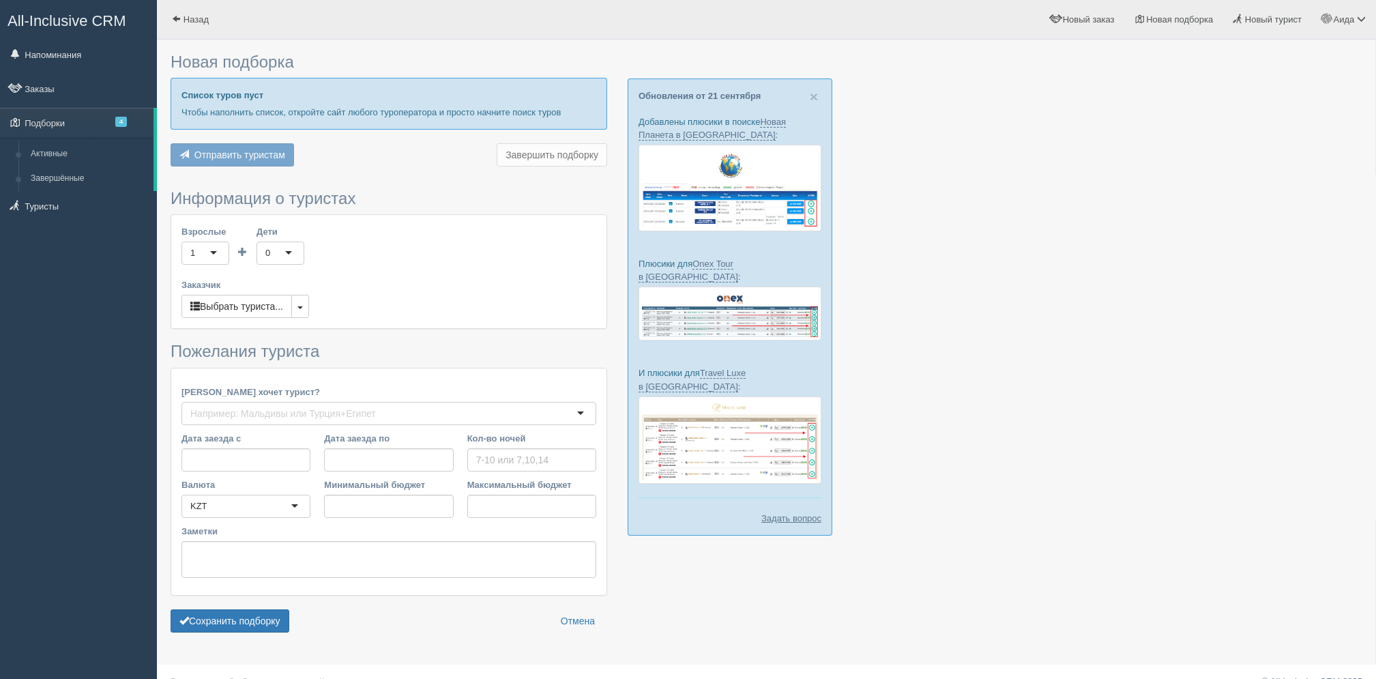
type input "7"
type input "2581100"
type input "3048700"
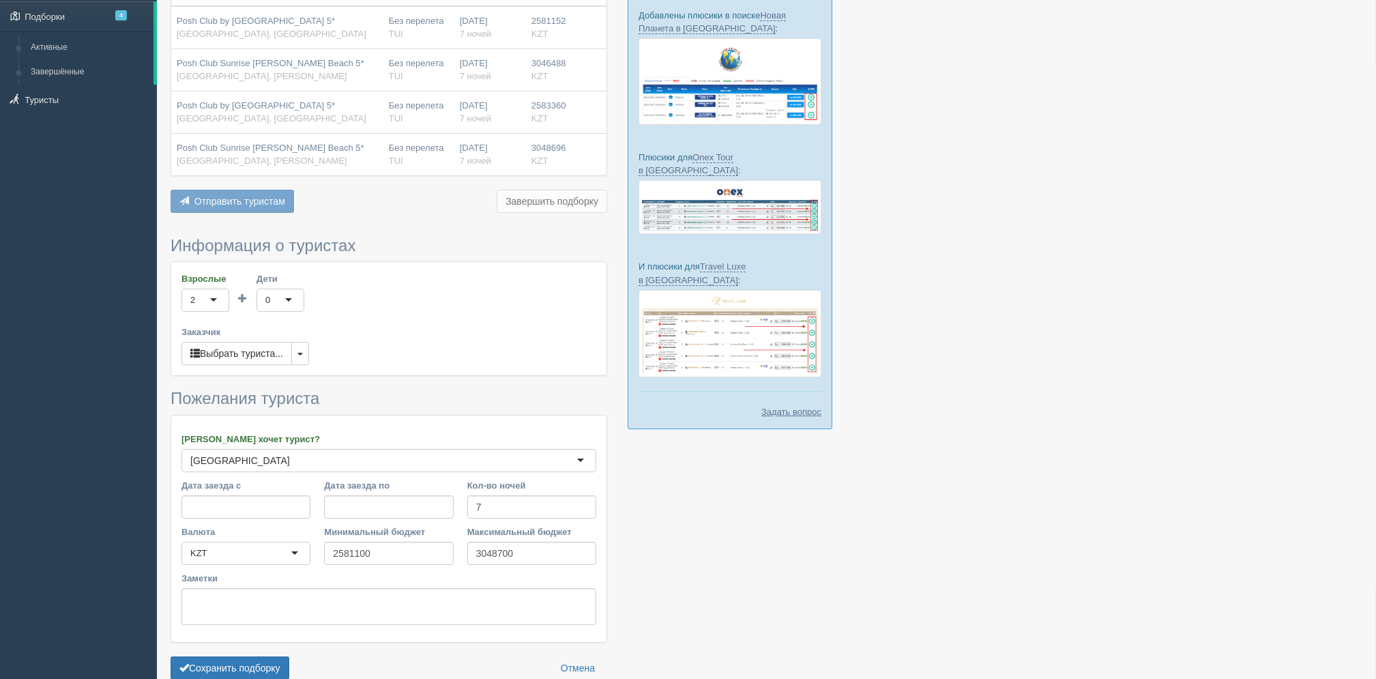
scroll to position [176, 0]
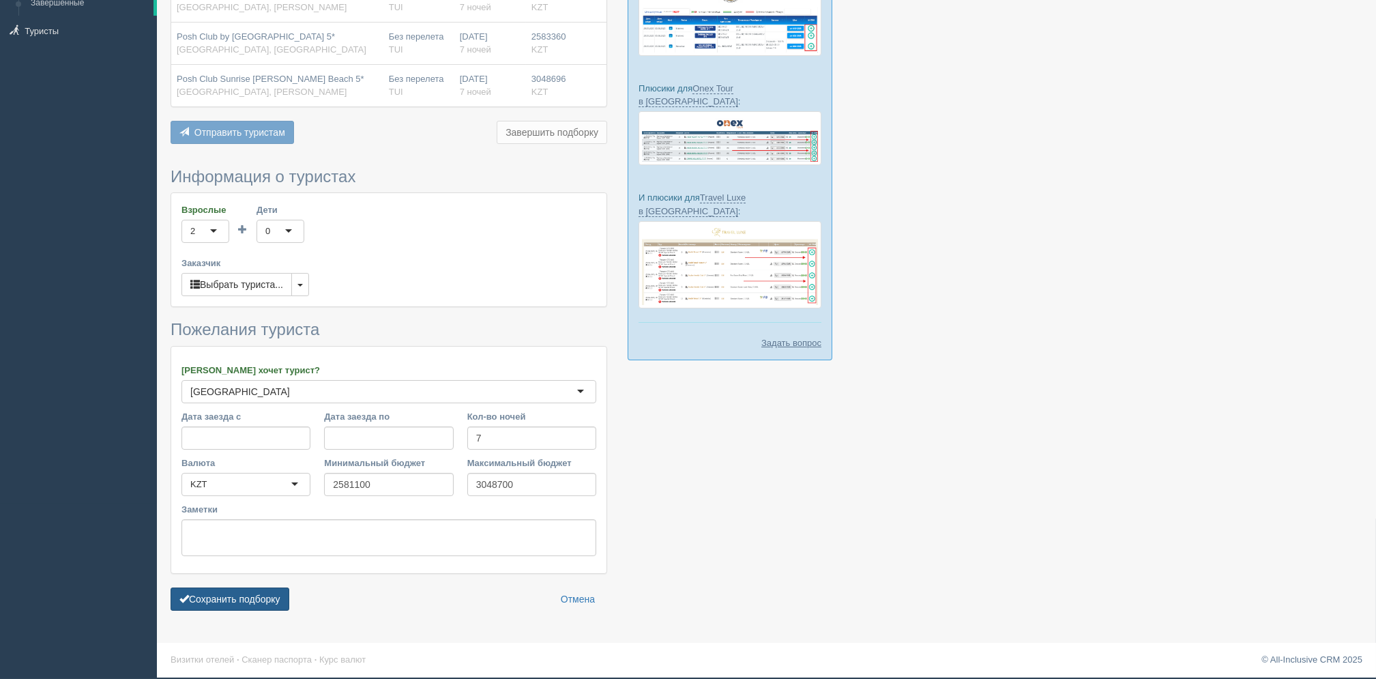
click at [254, 590] on button "Сохранить подборку" at bounding box center [230, 599] width 119 height 23
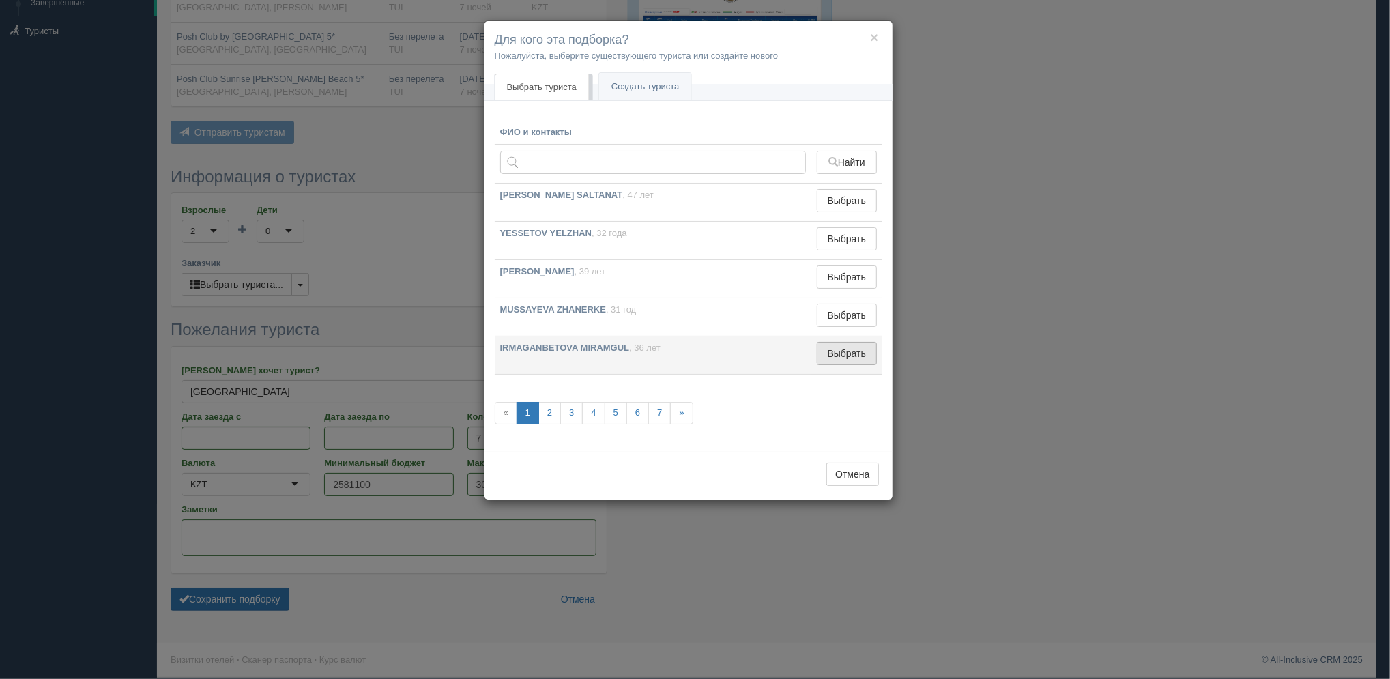
click at [835, 364] on button "Выбрать" at bounding box center [846, 353] width 59 height 23
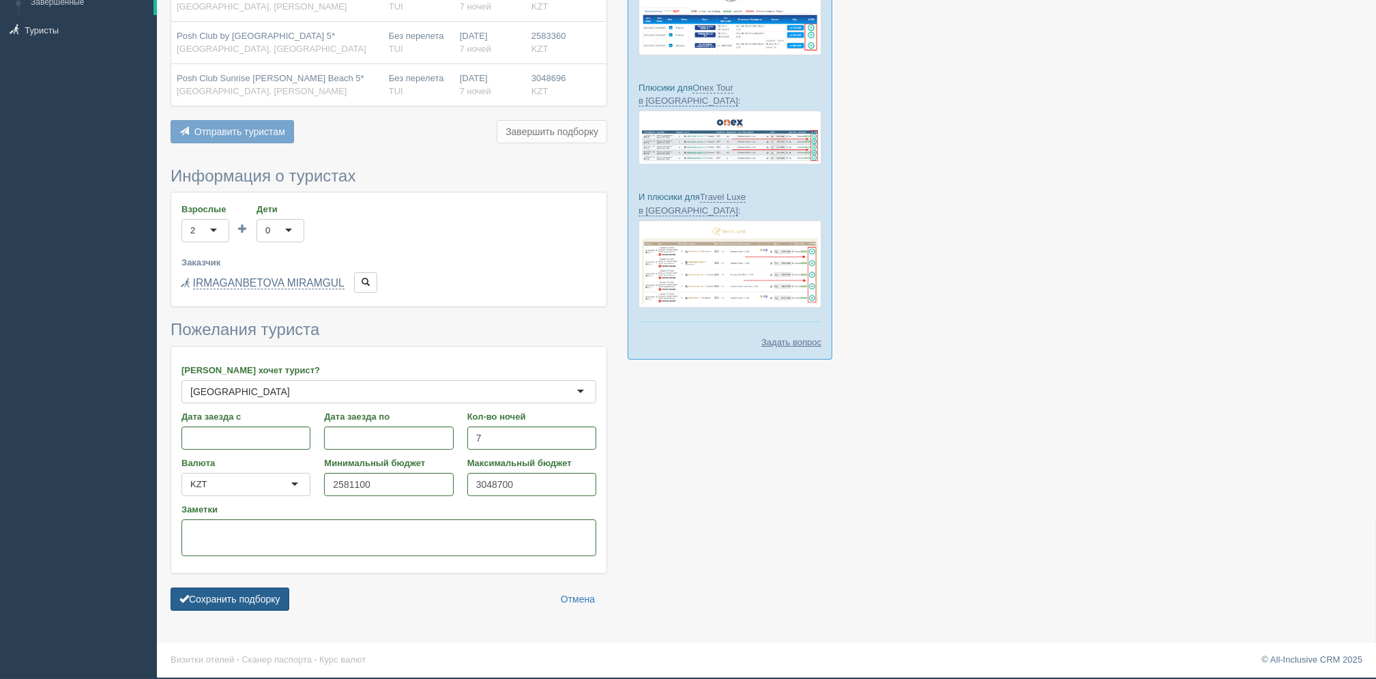
click at [268, 592] on button "Сохранить подборку" at bounding box center [230, 599] width 119 height 23
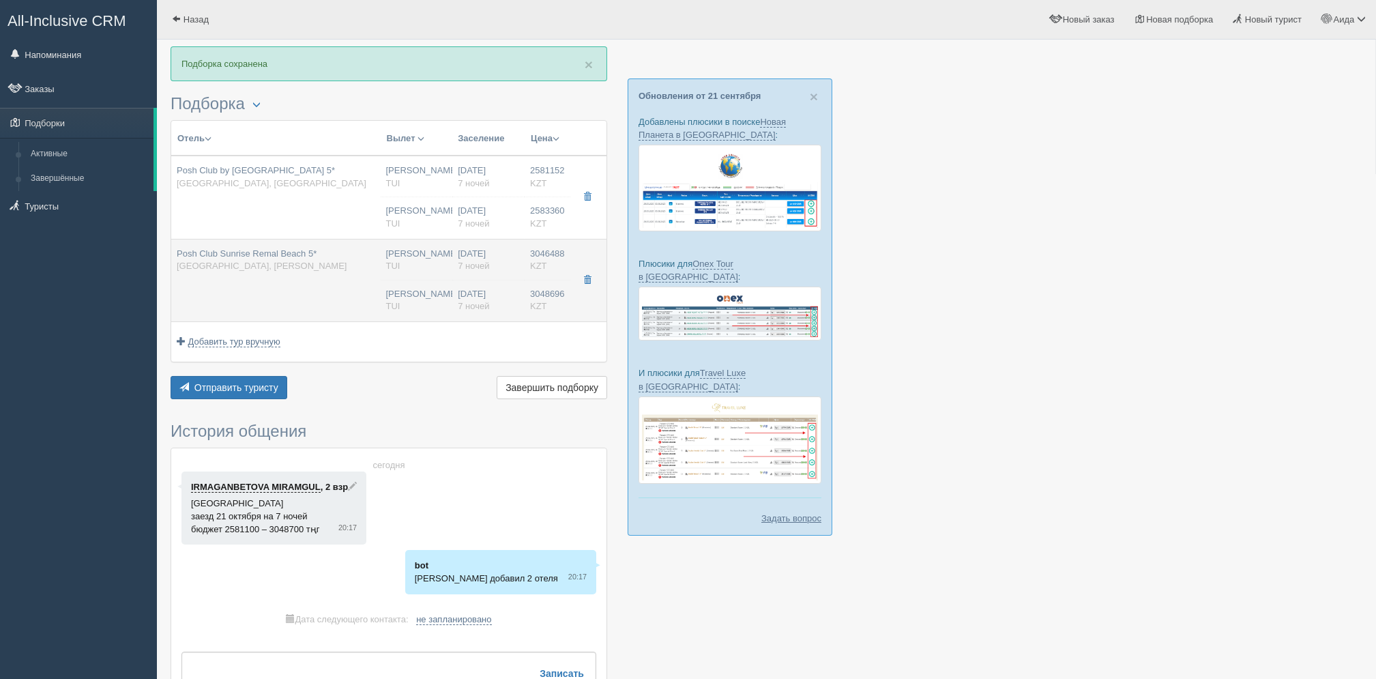
click at [450, 261] on td "[PERSON_NAME] [GEOGRAPHIC_DATA] [PERSON_NAME] [GEOGRAPHIC_DATA]" at bounding box center [417, 280] width 72 height 83
type input "Posh Club Sunrise Remal Beach 5*"
type input "[GEOGRAPHIC_DATA]"
type input "[PERSON_NAME]"
type input "3046488.00"
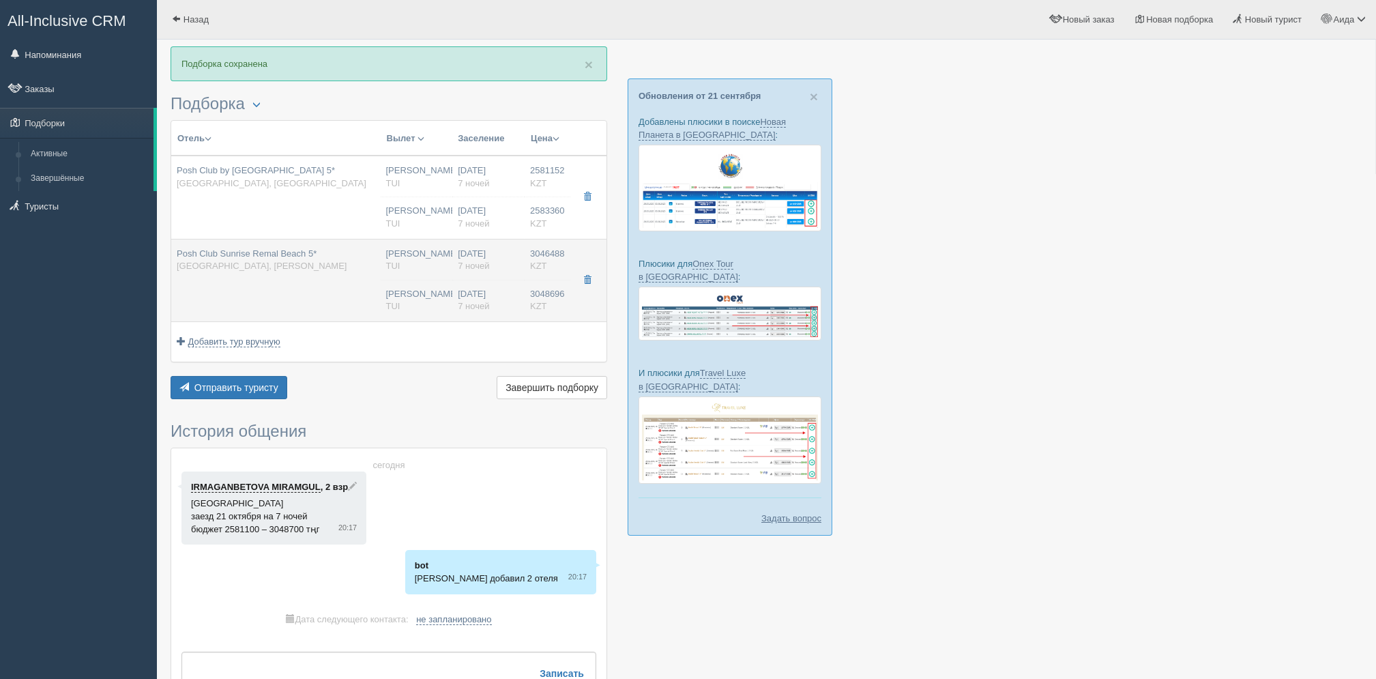
type input "[PERSON_NAME]"
type input "Шарм-эль-Шейх SSH"
type input "08:50"
type input "13:30"
type input "Air Astana"
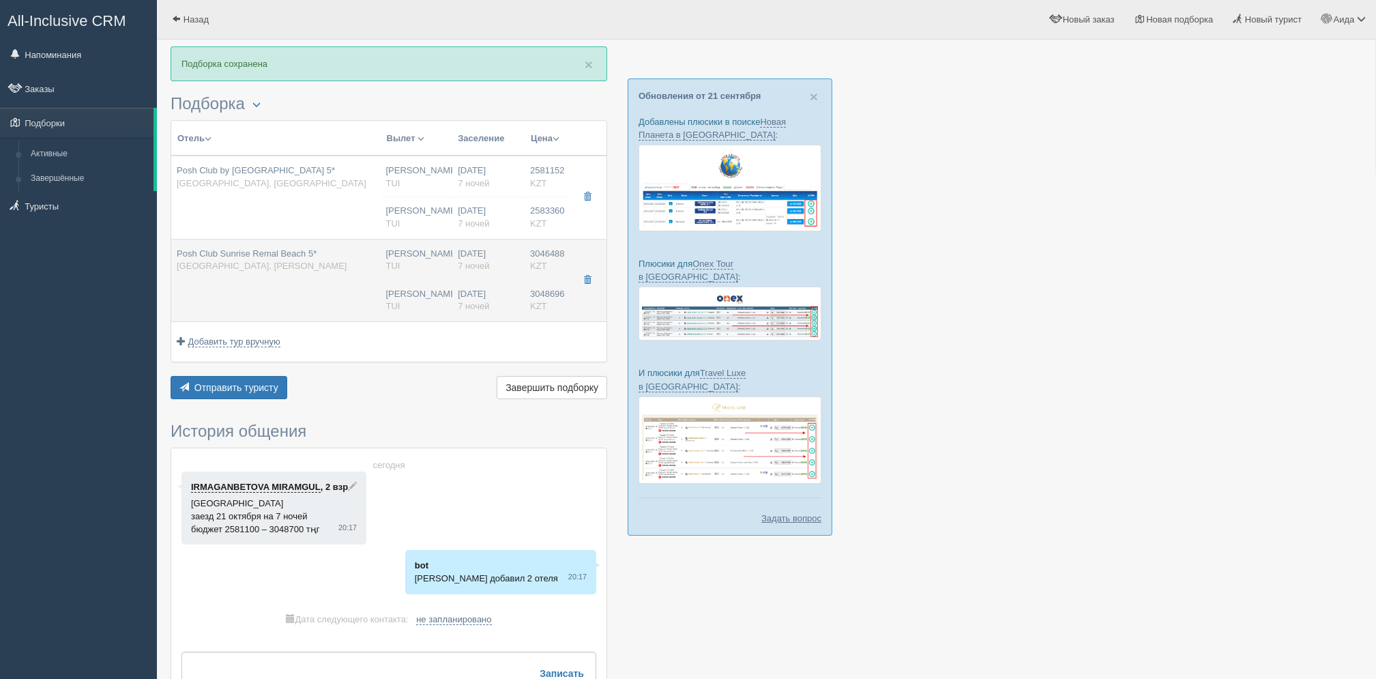
type input "14:30"
type input "22:40"
type input "7"
type input "POSH SUITE POOL VIEW"
type input "All Inclusive Premium Plus"
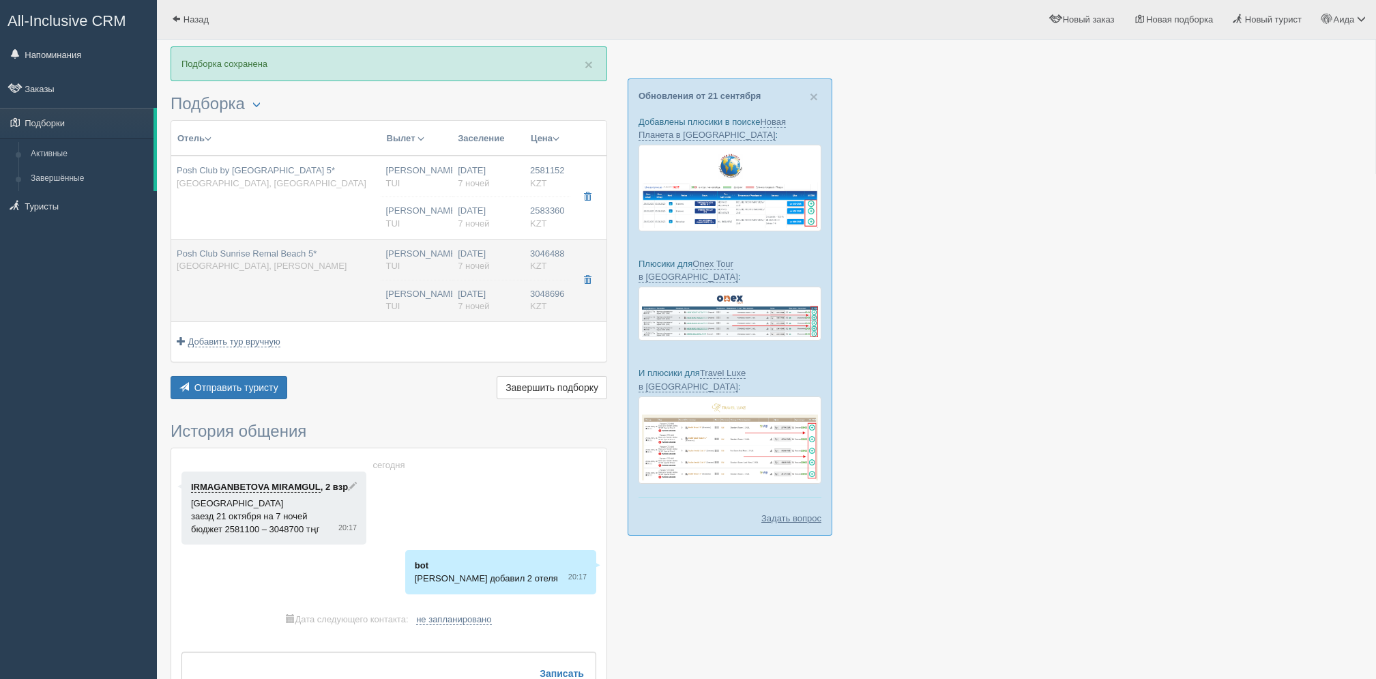
type input "TUI"
type input "[URL][DOMAIN_NAME]"
type input "3048696.00"
type input "[PERSON_NAME]"
type input "Шарм-эль-Шейх SSH"
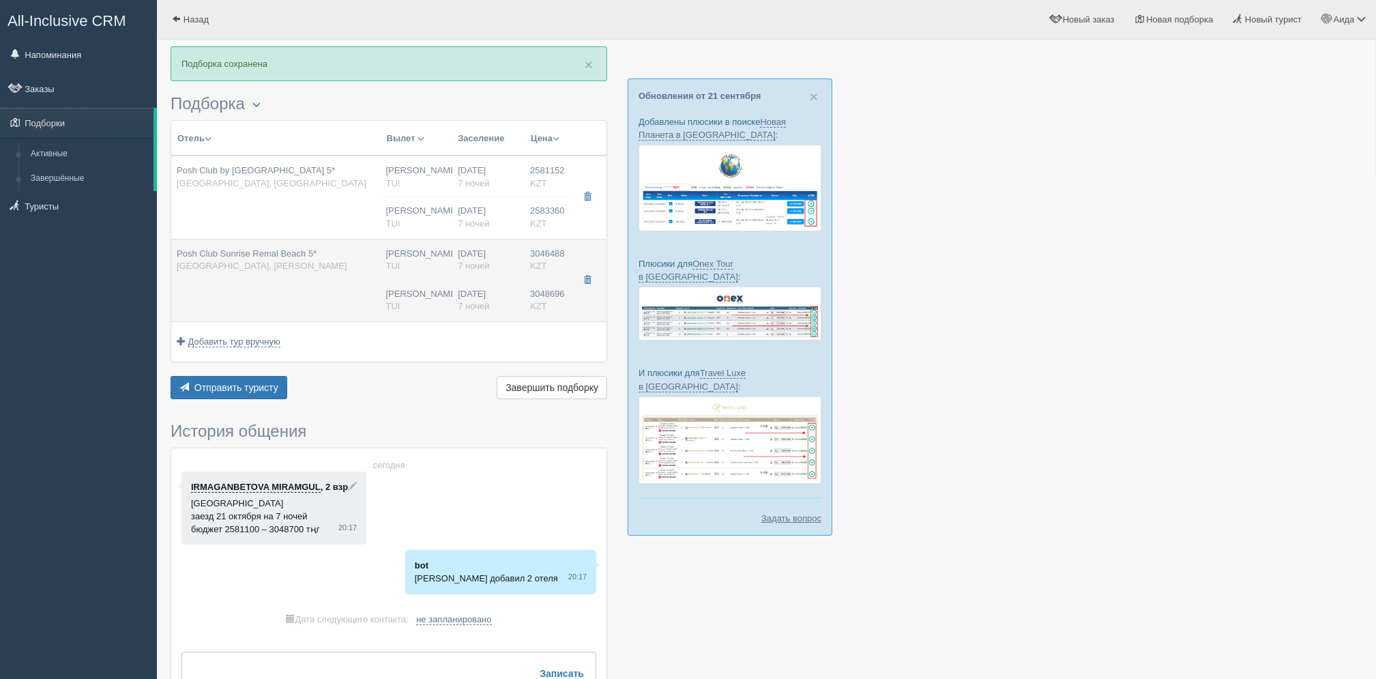
type input "08:50"
type input "13:30"
type input "Air Astana"
type input "14:30"
type input "22:40"
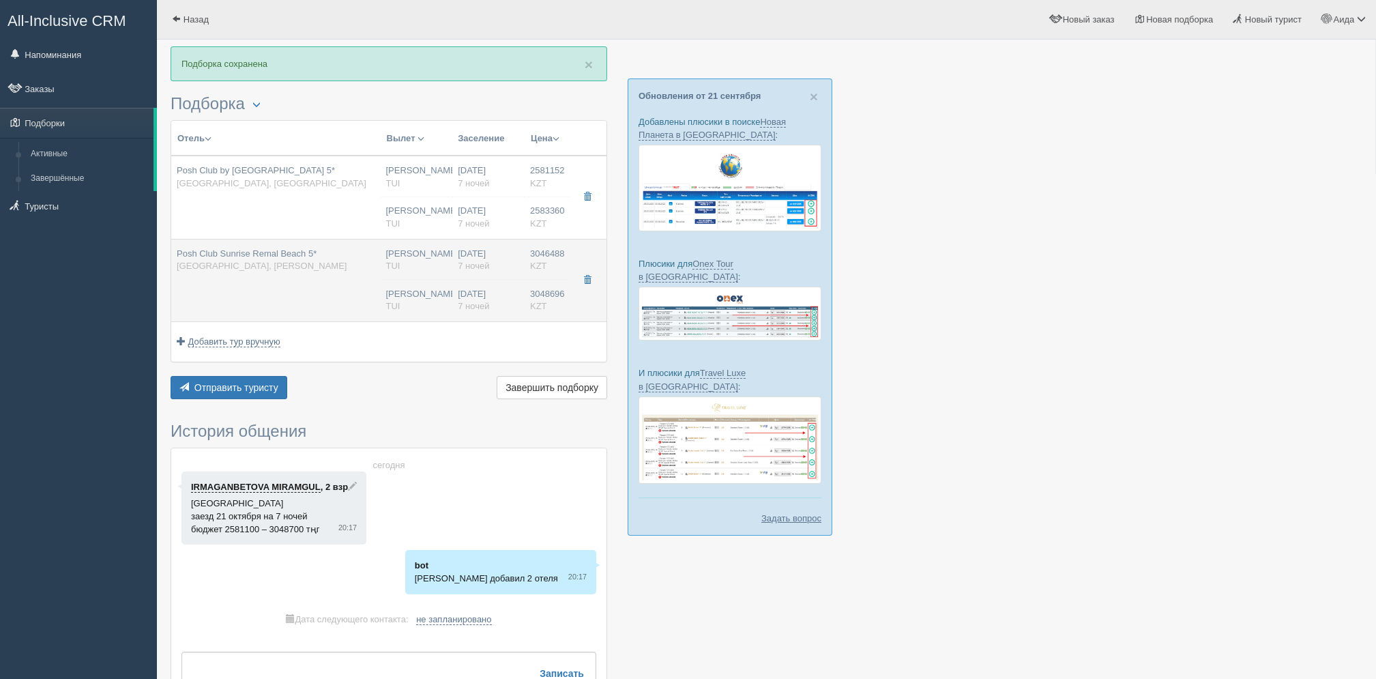
type input "7"
type input "POSH SUITE POOL VIEW"
type input "All Inclusive Premium Plus"
type input "TUI"
type input "[URL][DOMAIN_NAME]"
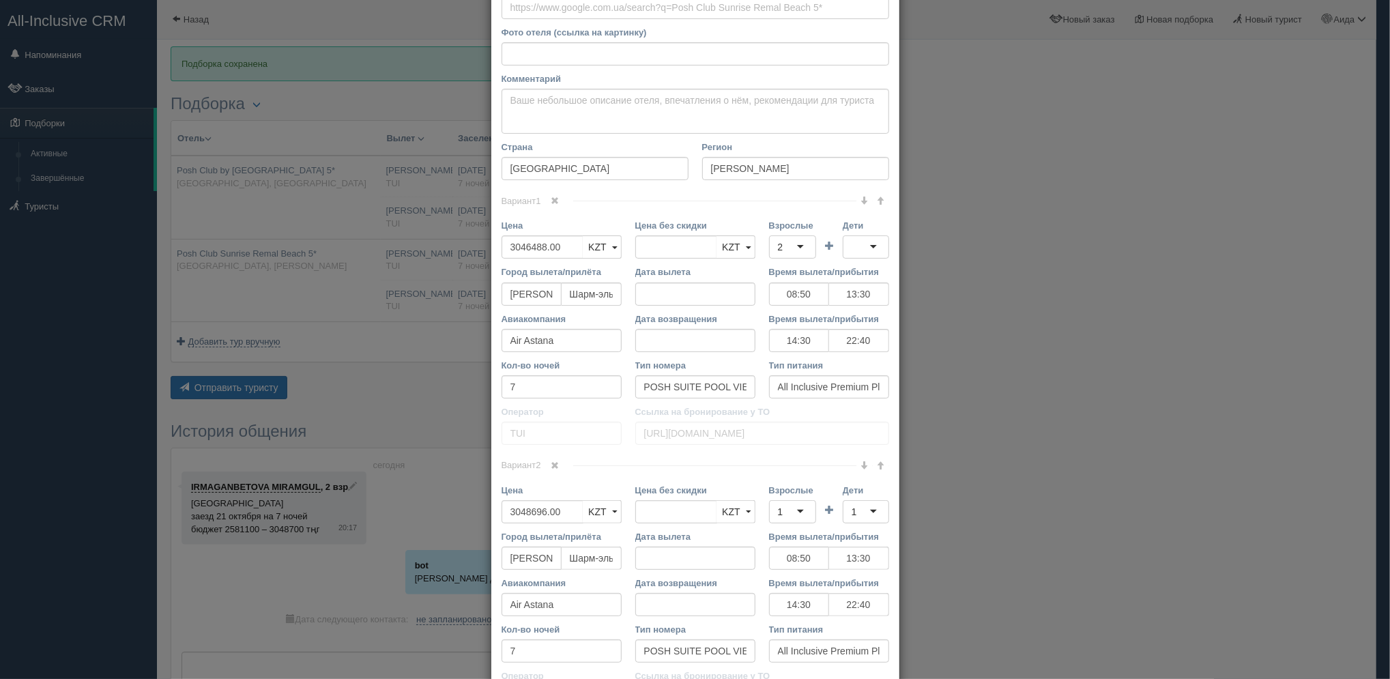
scroll to position [142, 0]
click at [553, 202] on link at bounding box center [554, 196] width 23 height 15
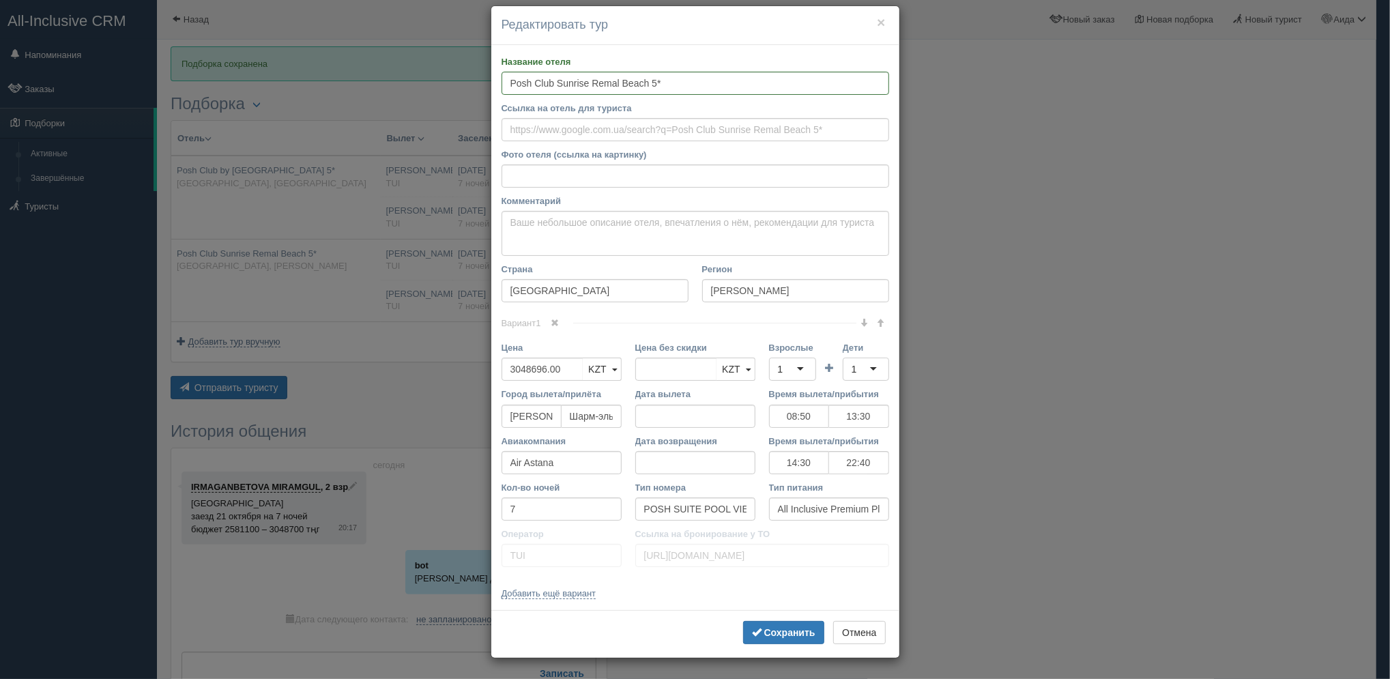
scroll to position [15, 0]
click at [772, 630] on b "Сохранить" at bounding box center [789, 632] width 51 height 11
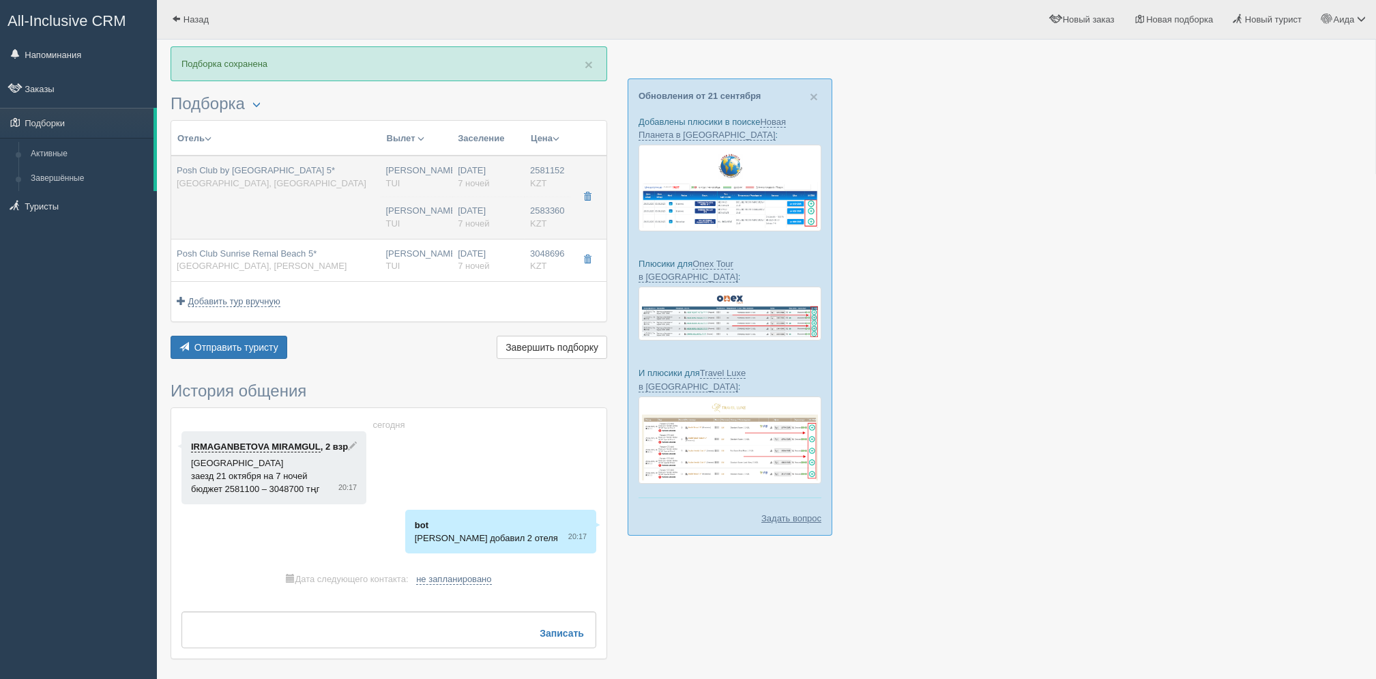
click at [511, 199] on td "[DATE] 7 ночей [DATE] 7 ночей" at bounding box center [488, 197] width 72 height 83
type input "Posh Club by [GEOGRAPHIC_DATA] 5*"
type input "[URL][DOMAIN_NAME]"
type input "Шарм-эль-Шейх"
type input "2581152.00"
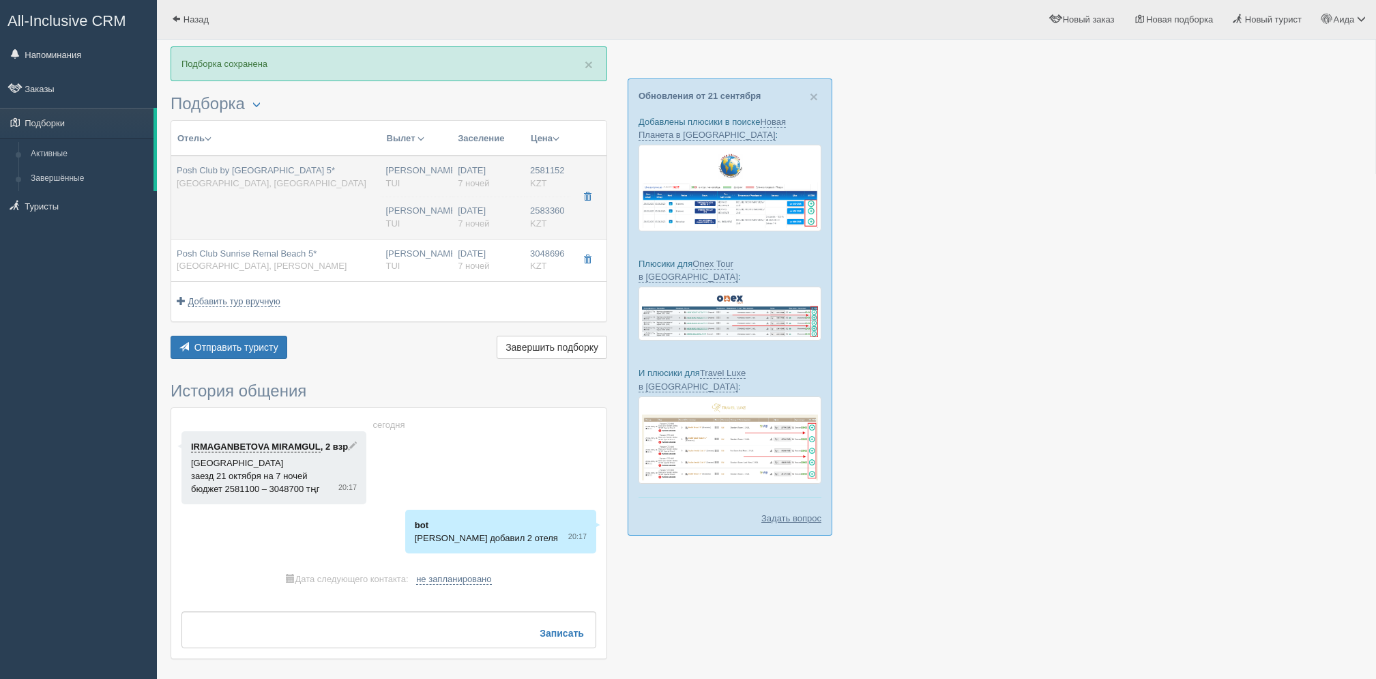
type input "08:50"
type input "13:30"
type input "14:30"
type input "22:40"
type input "Diamond Suite"
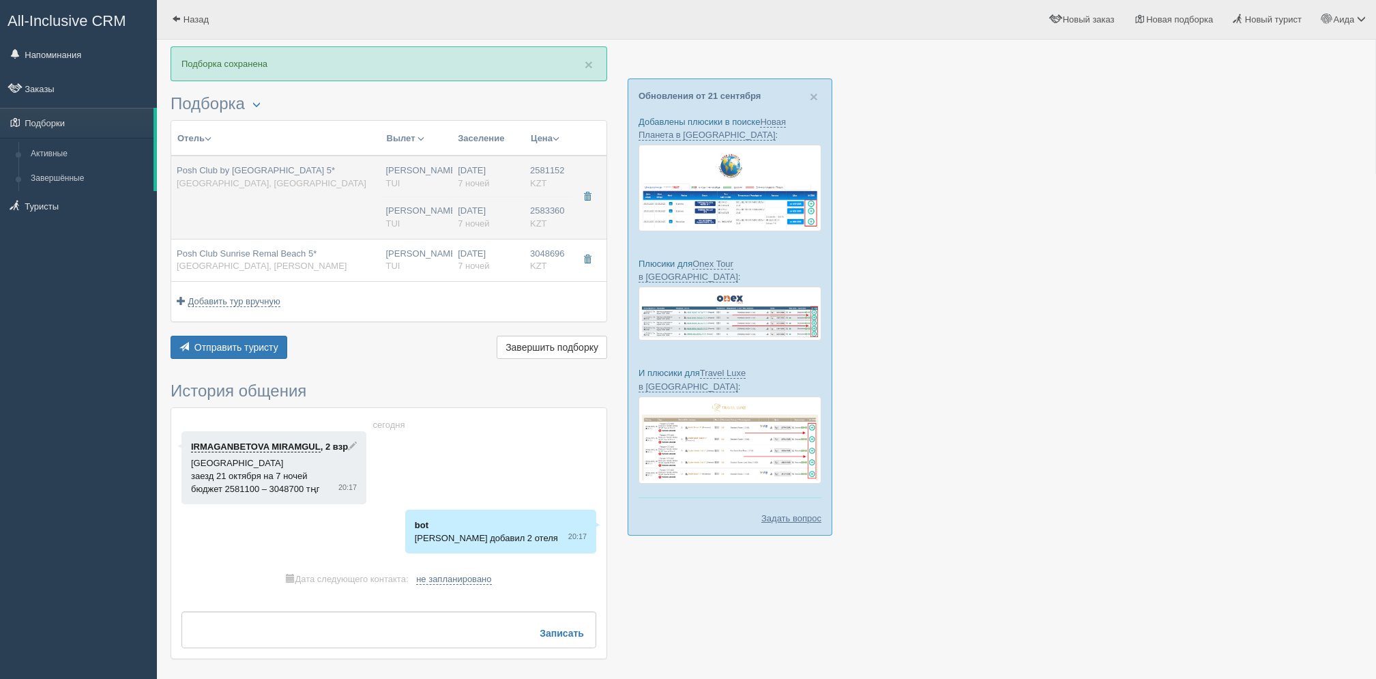
type input "Premium All Inclusive"
type input "[URL][DOMAIN_NAME]"
type input "2583360.00"
type input "[PERSON_NAME]"
type input "Шарм-эль-Шейх SSH"
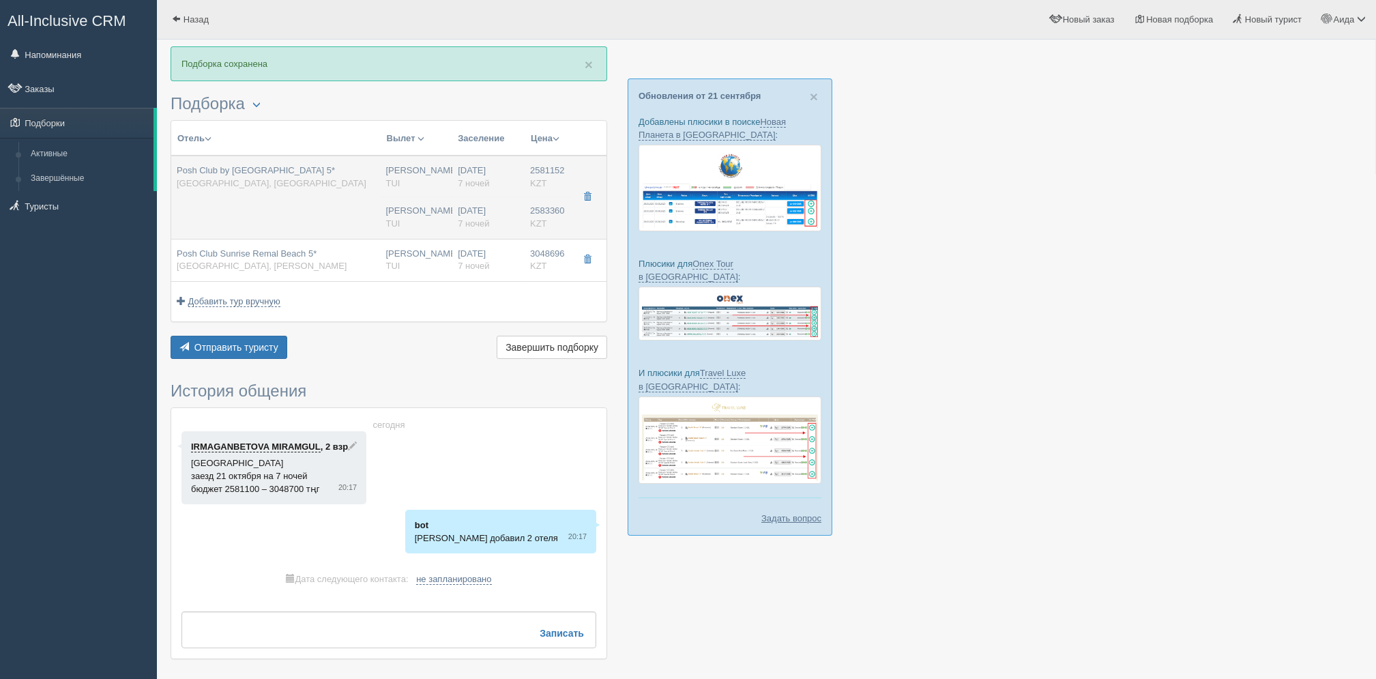
type input "08:50"
type input "13:30"
type input "Air Astana"
type input "14:30"
type input "22:40"
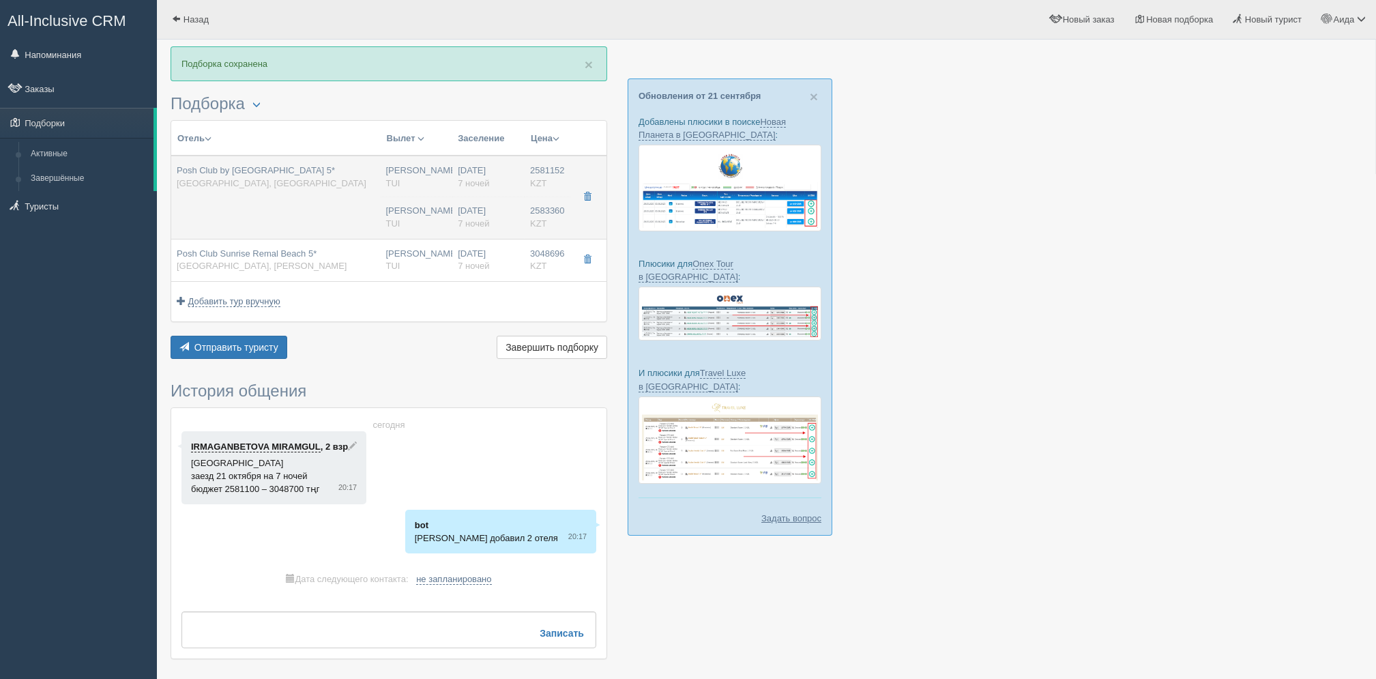
type input "7"
type input "Diamond Suite"
type input "Premium All Inclusive"
type input "TUI"
type input "[URL][DOMAIN_NAME]"
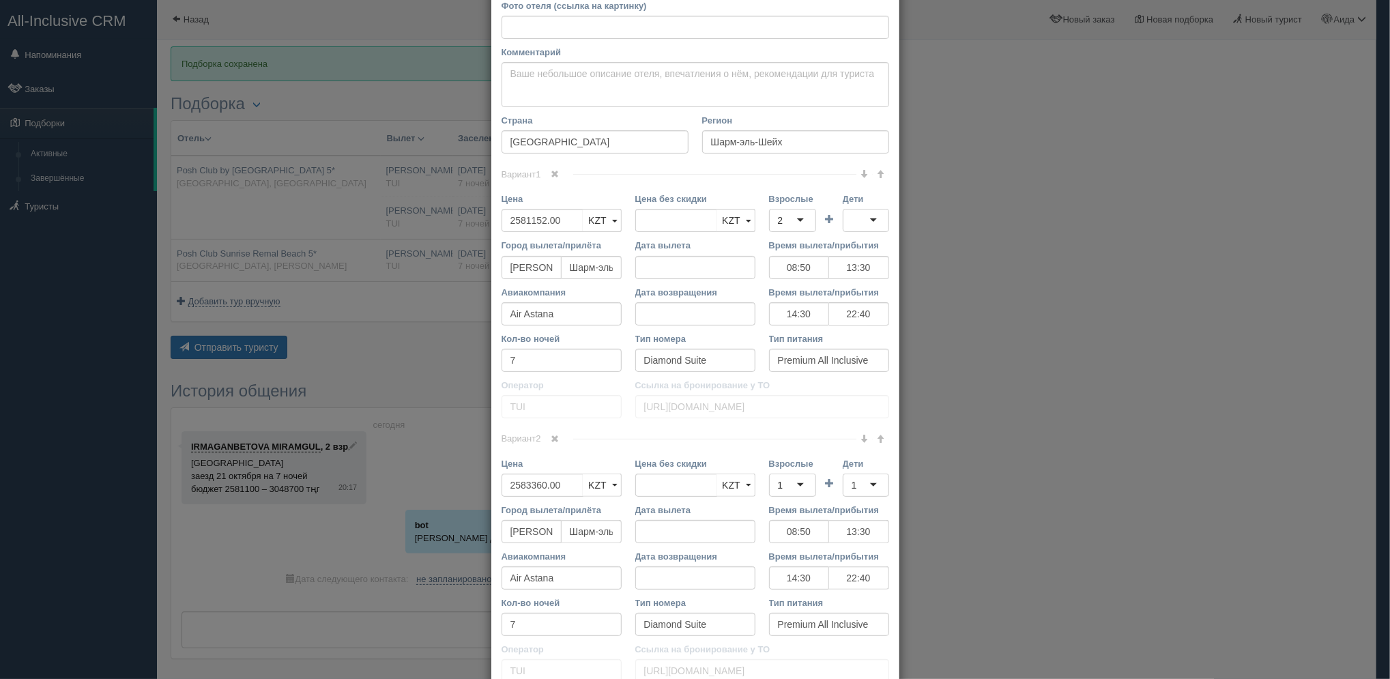
scroll to position [164, 0]
click at [717, 415] on input "[URL][DOMAIN_NAME]" at bounding box center [762, 405] width 254 height 23
click at [555, 173] on link at bounding box center [554, 174] width 23 height 15
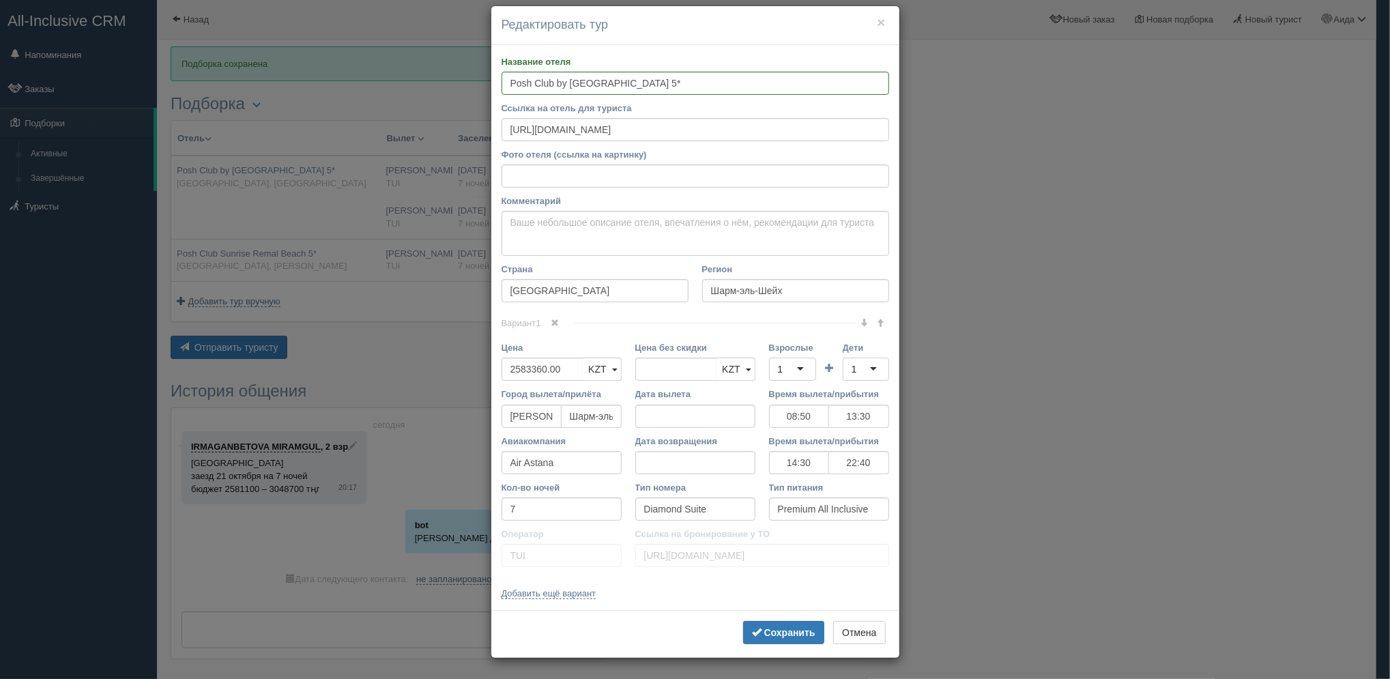
scroll to position [15, 0]
click at [781, 621] on button "Сохранить" at bounding box center [783, 632] width 81 height 23
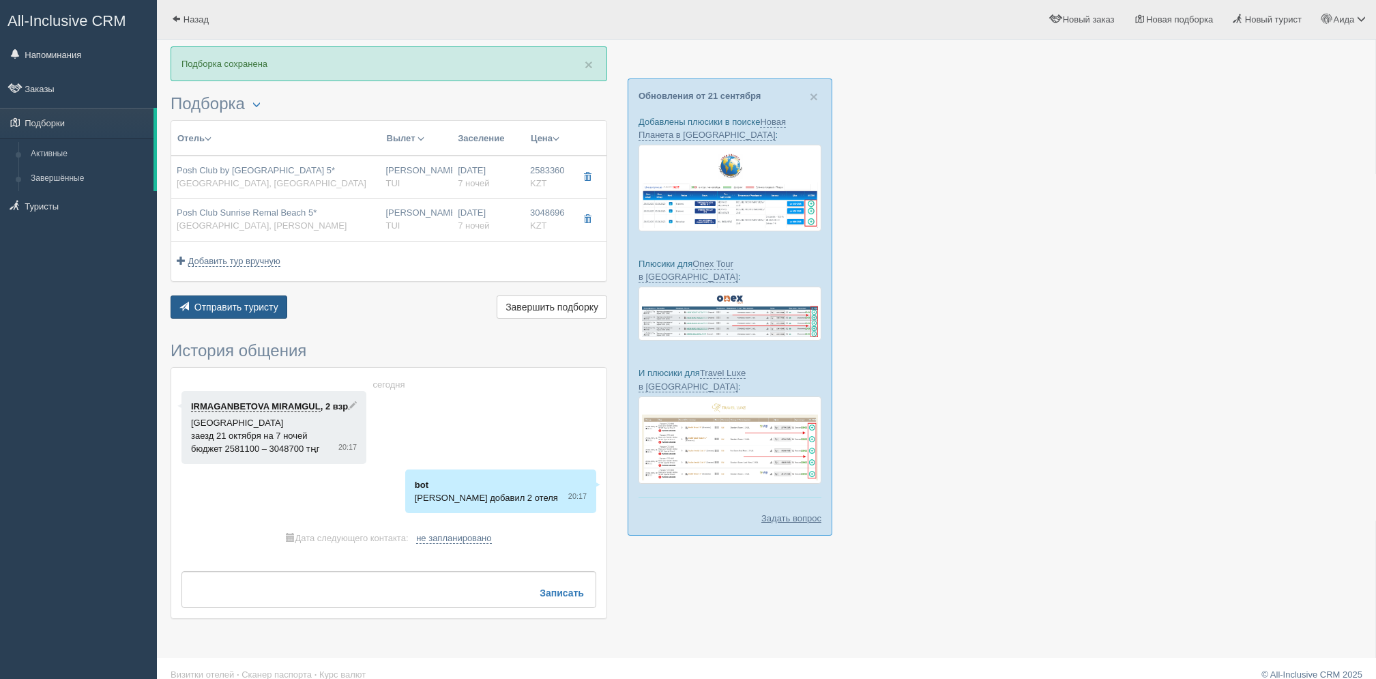
click at [268, 296] on button "Отправить туристу Отправить" at bounding box center [229, 306] width 117 height 23
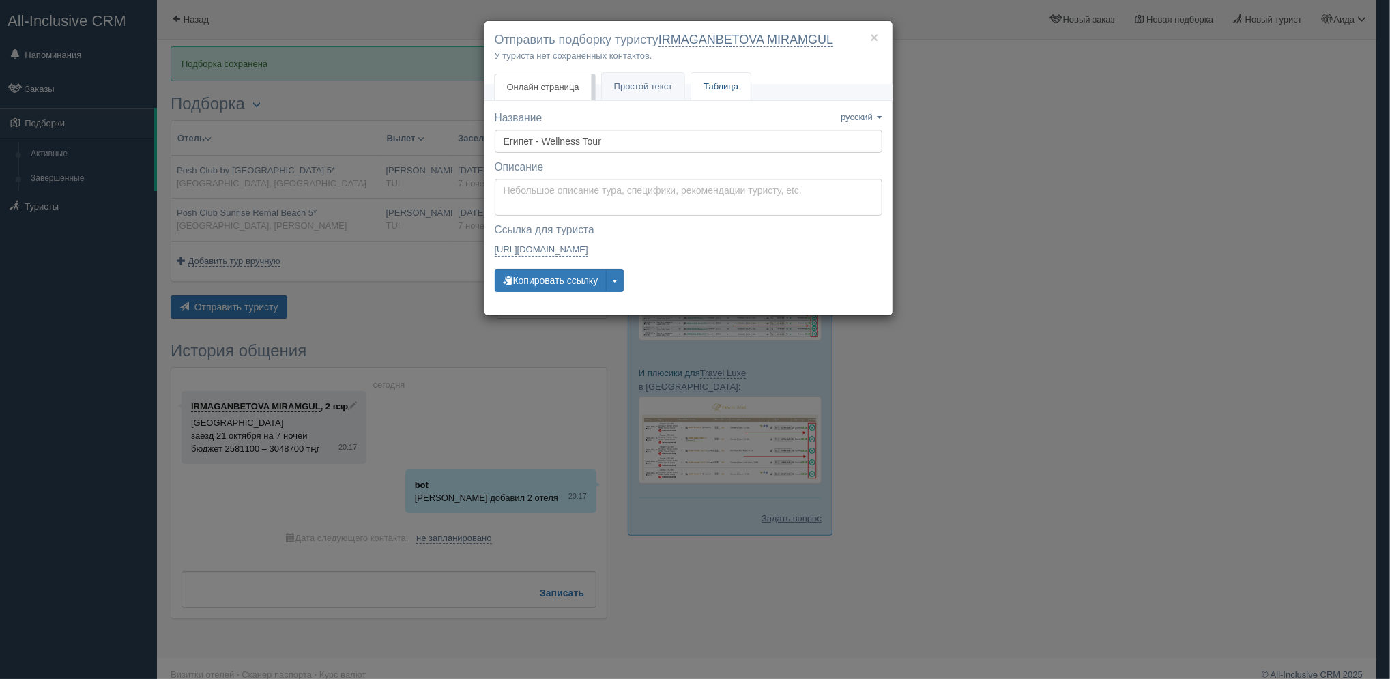
click at [710, 91] on link "Таблица" at bounding box center [720, 87] width 59 height 28
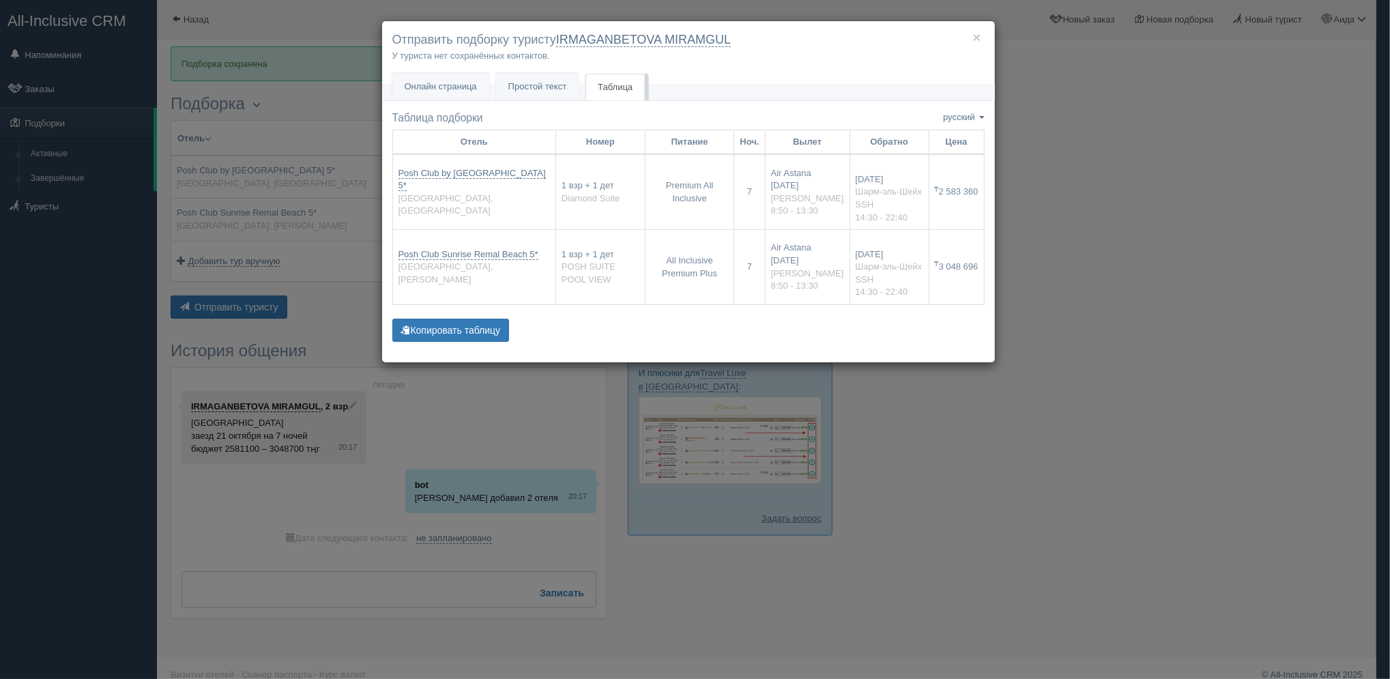
click at [1170, 320] on div "× Отправить подборку туристу IRMAGANBETOVA MIRAMGUL У туриста нет сохранённых к…" at bounding box center [695, 339] width 1390 height 679
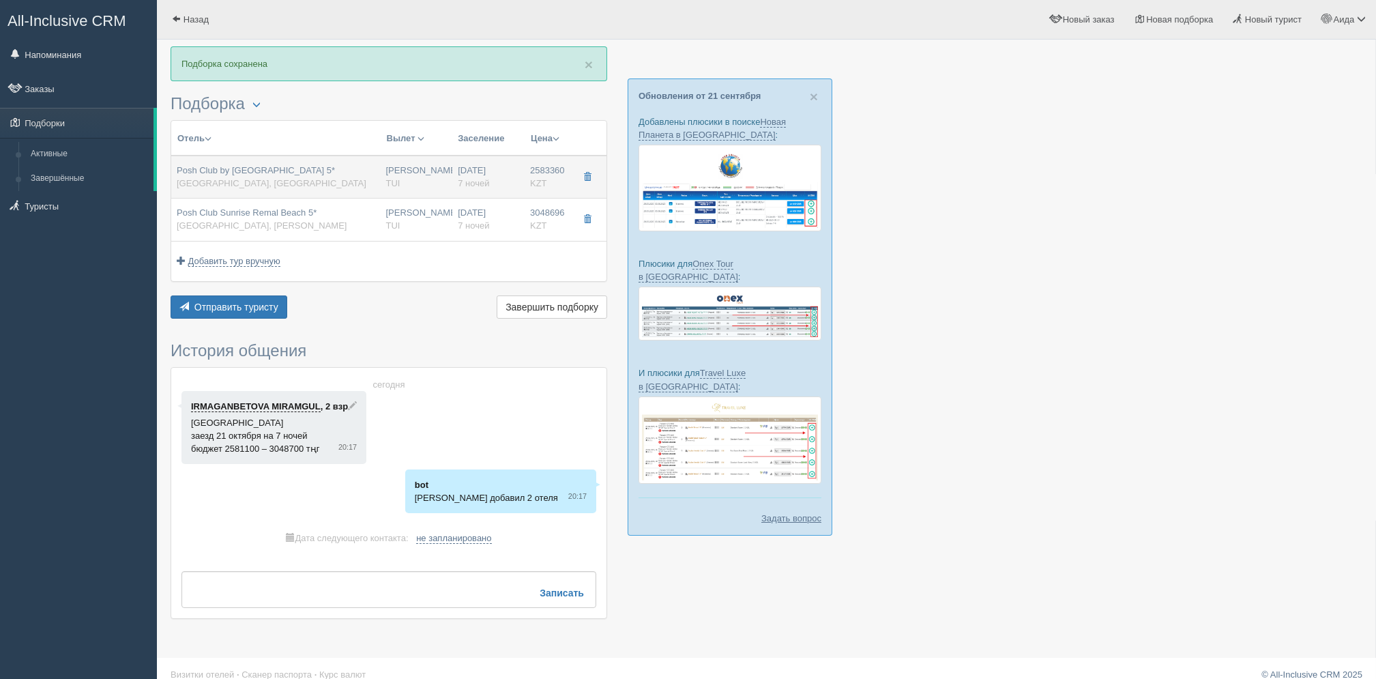
click at [438, 186] on div "[PERSON_NAME] [GEOGRAPHIC_DATA]" at bounding box center [416, 176] width 61 height 25
type input "08:50"
type input "13:30"
type input "14:30"
type input "22:40"
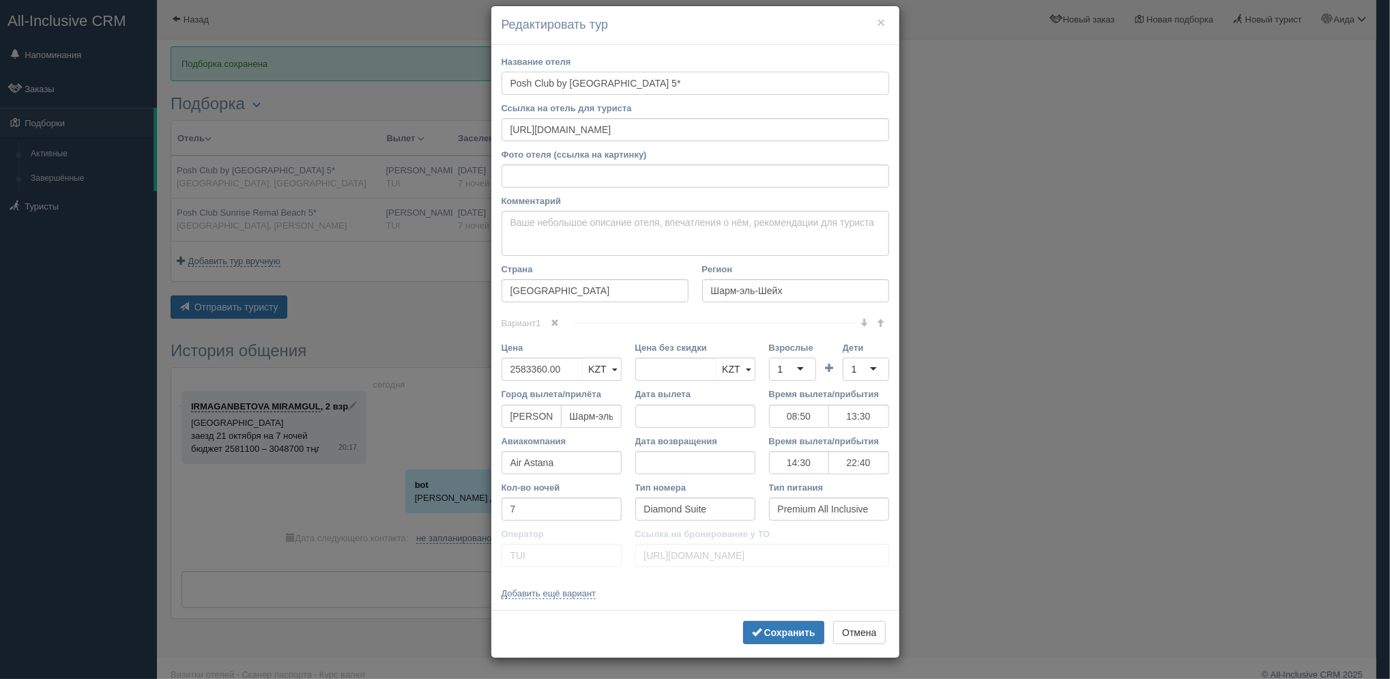
scroll to position [0, 0]
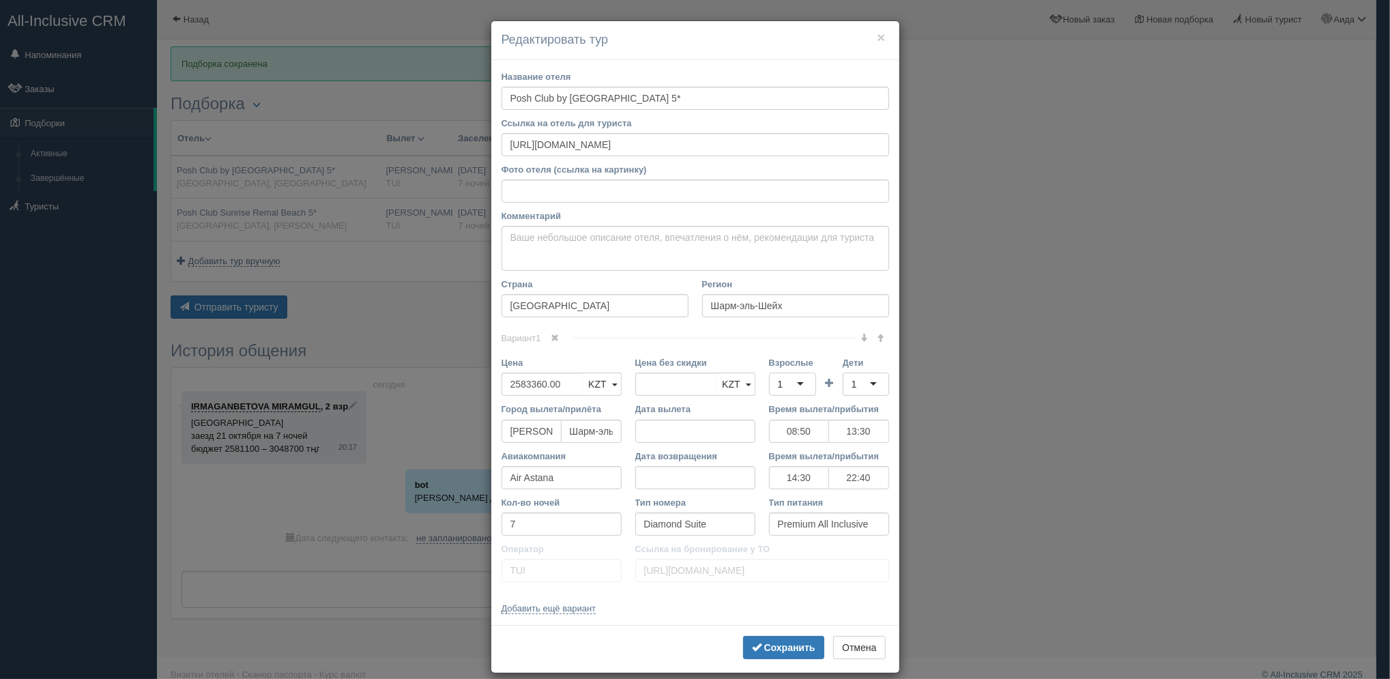
click at [778, 379] on div "1" at bounding box center [793, 384] width 48 height 23
click at [852, 386] on div "1" at bounding box center [854, 384] width 5 height 14
click at [778, 647] on b "Сохранить" at bounding box center [789, 647] width 51 height 11
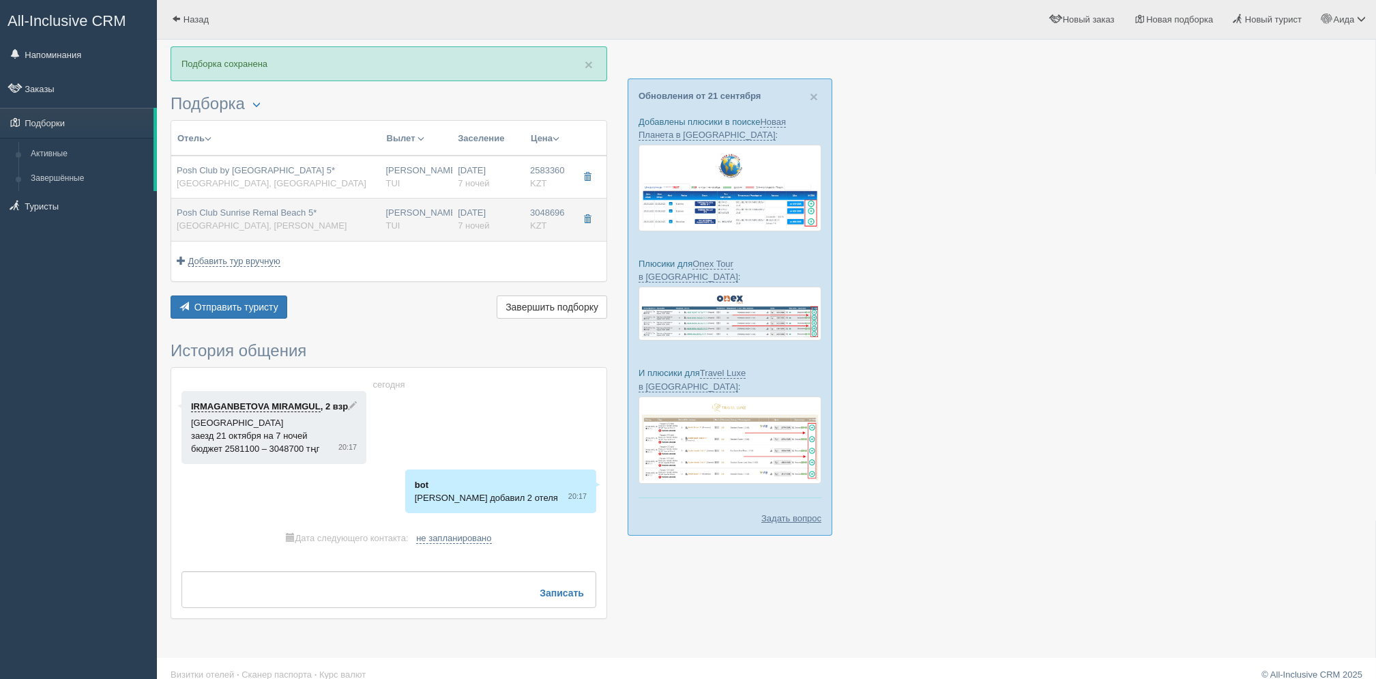
click at [439, 205] on td "[PERSON_NAME] [GEOGRAPHIC_DATA]" at bounding box center [417, 220] width 72 height 42
type input "Posh Club Sunrise Remal Beach 5*"
type input "[PERSON_NAME]"
type input "3048696.00"
type input "08:50"
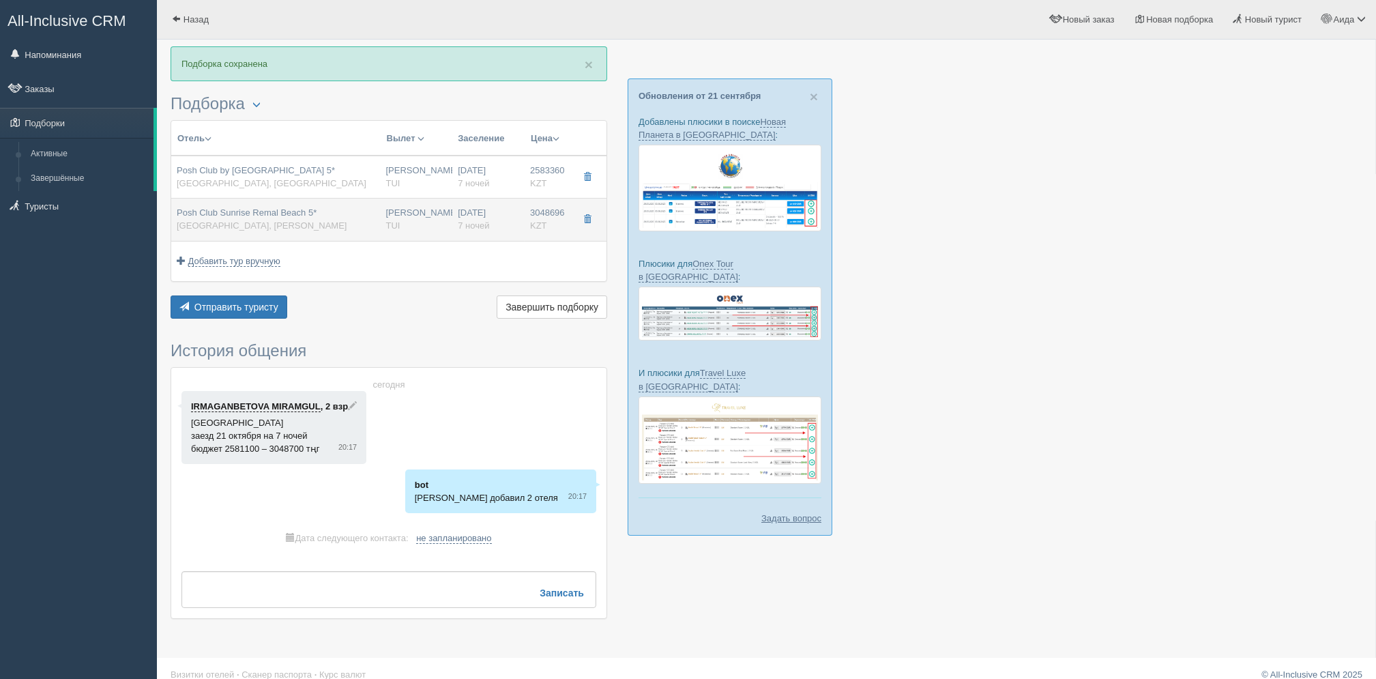
type input "13:30"
type input "14:30"
type input "22:40"
type input "POSH SUITE POOL VIEW"
type input "All Inclusive Premium Plus"
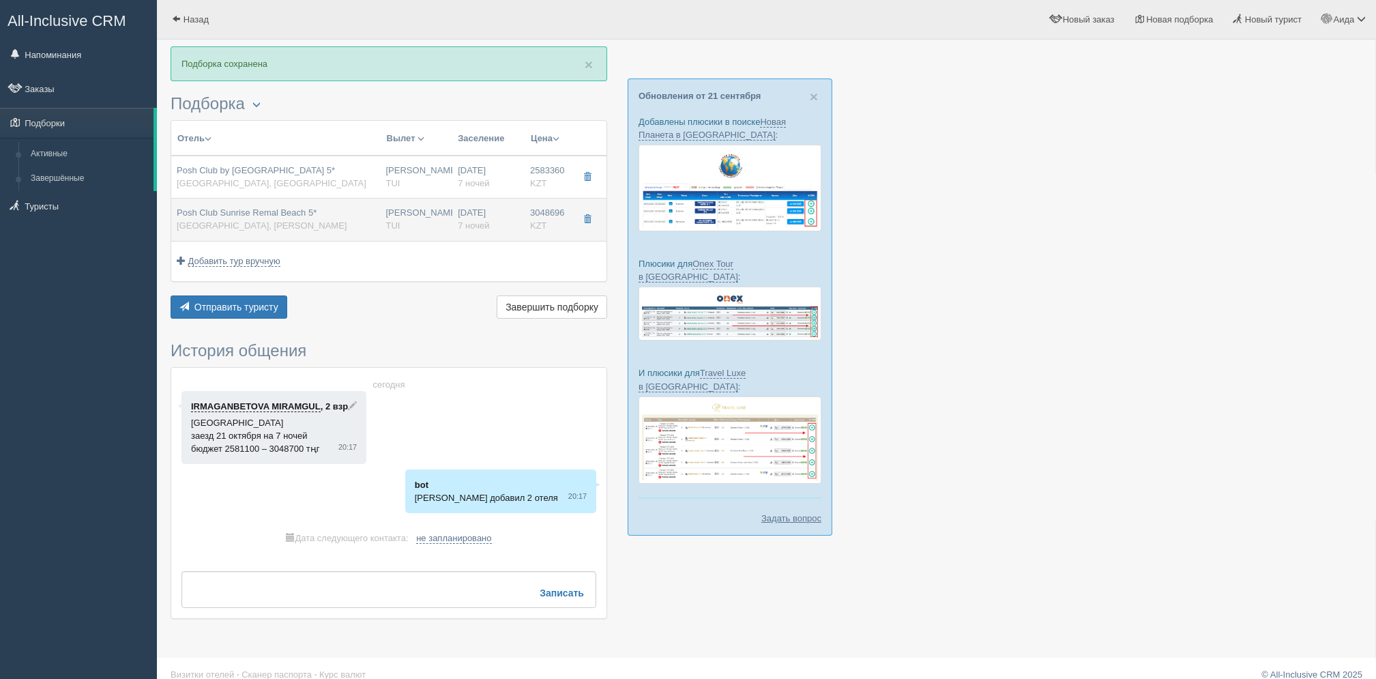
type input "[URL][DOMAIN_NAME]"
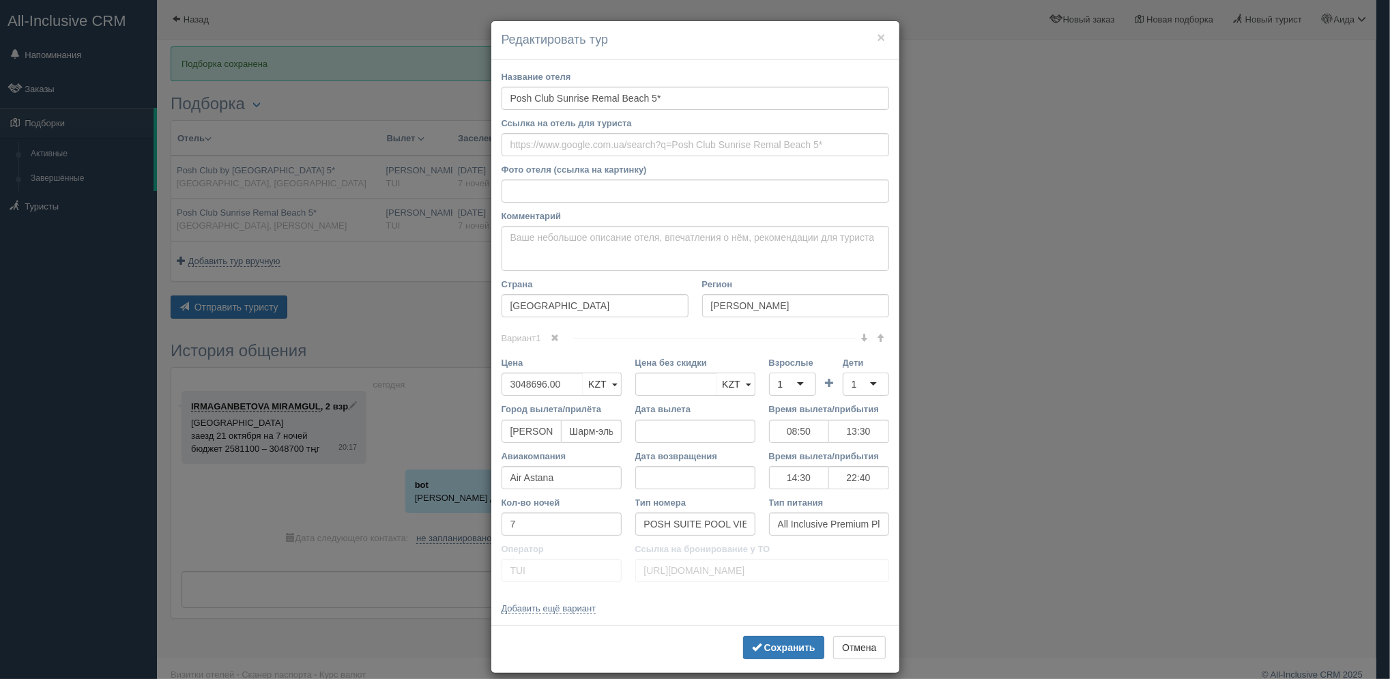
click at [762, 389] on div "Взрослые 1 1 1 2 3 4 5 6 7 8 9 10 11 12 13 14 15 16 17 18 19 20 21 22 23 24 25 …" at bounding box center [829, 379] width 134 height 46
click at [781, 391] on div "1" at bounding box center [793, 384] width 48 height 23
click at [785, 385] on div "3" at bounding box center [793, 384] width 48 height 23
click at [843, 386] on div "1" at bounding box center [866, 384] width 46 height 23
click at [790, 634] on div "Сохранить Отмена" at bounding box center [695, 649] width 408 height 48
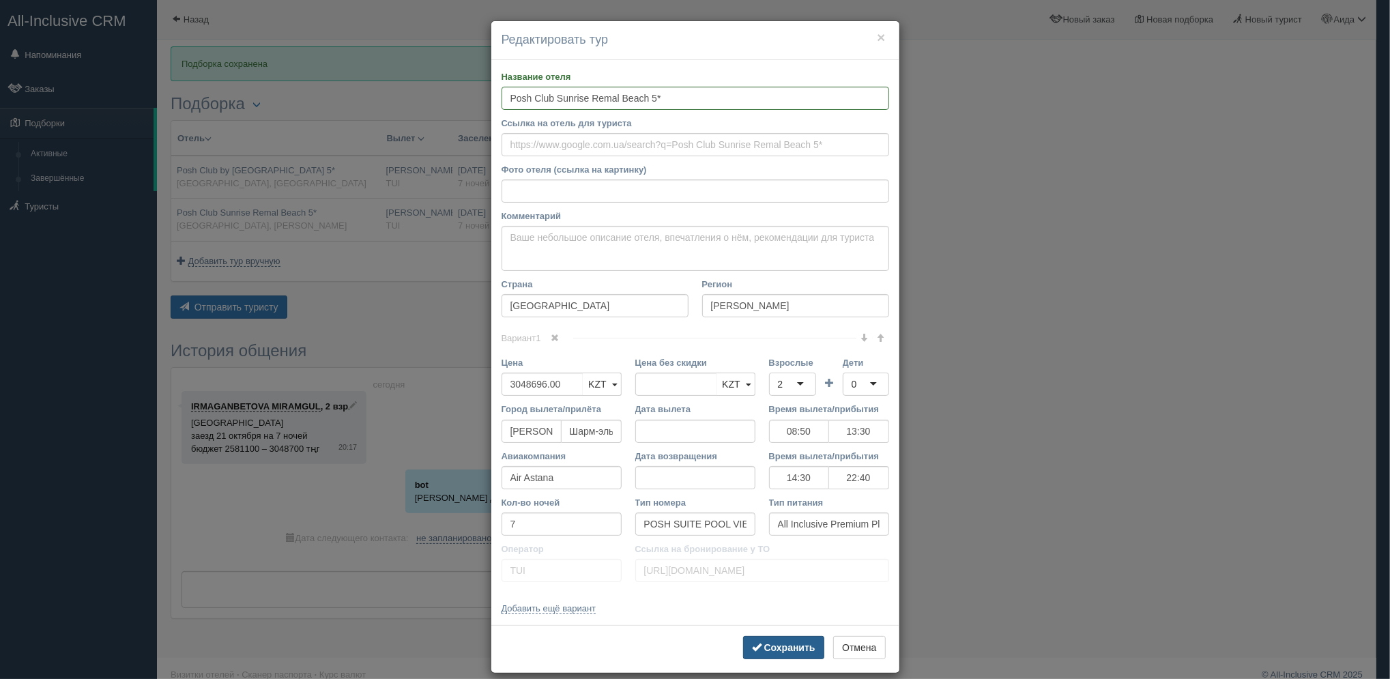
click at [786, 644] on b "Сохранить" at bounding box center [789, 647] width 51 height 11
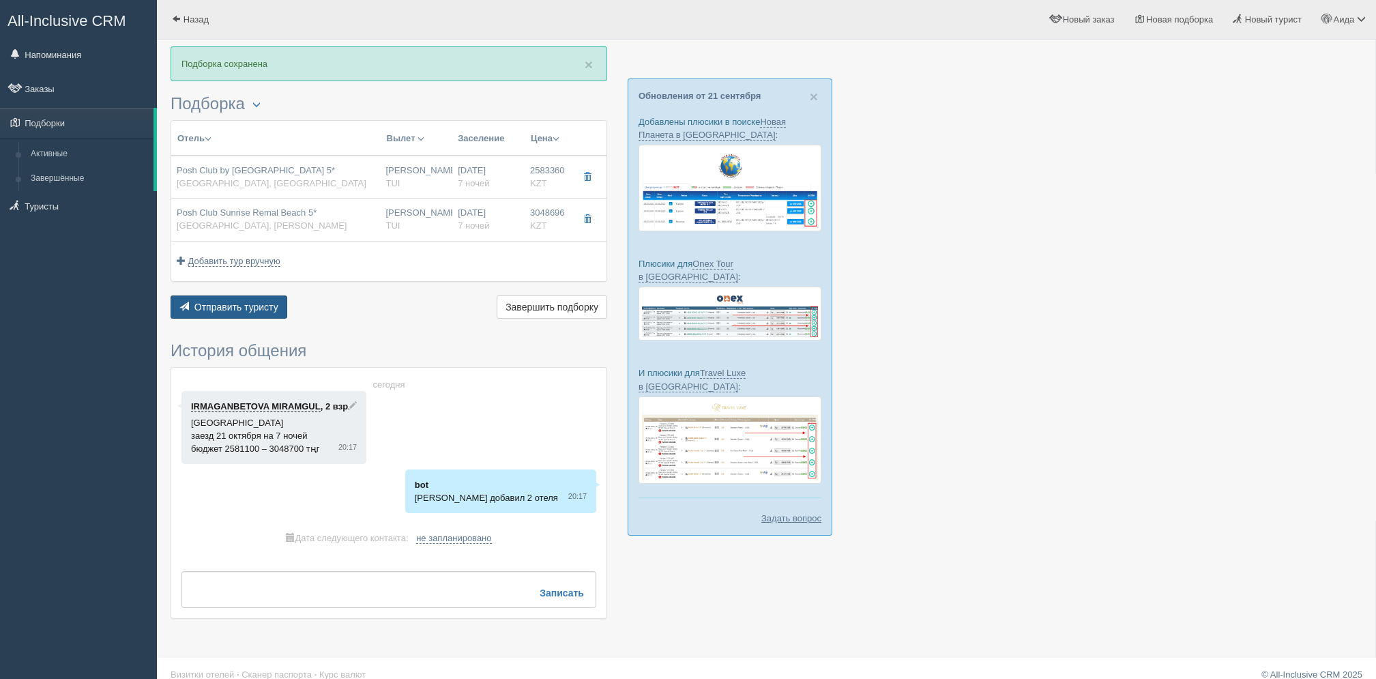
click at [285, 308] on button "Отправить туристу Отправить" at bounding box center [229, 306] width 117 height 23
